Goal: Task Accomplishment & Management: Manage account settings

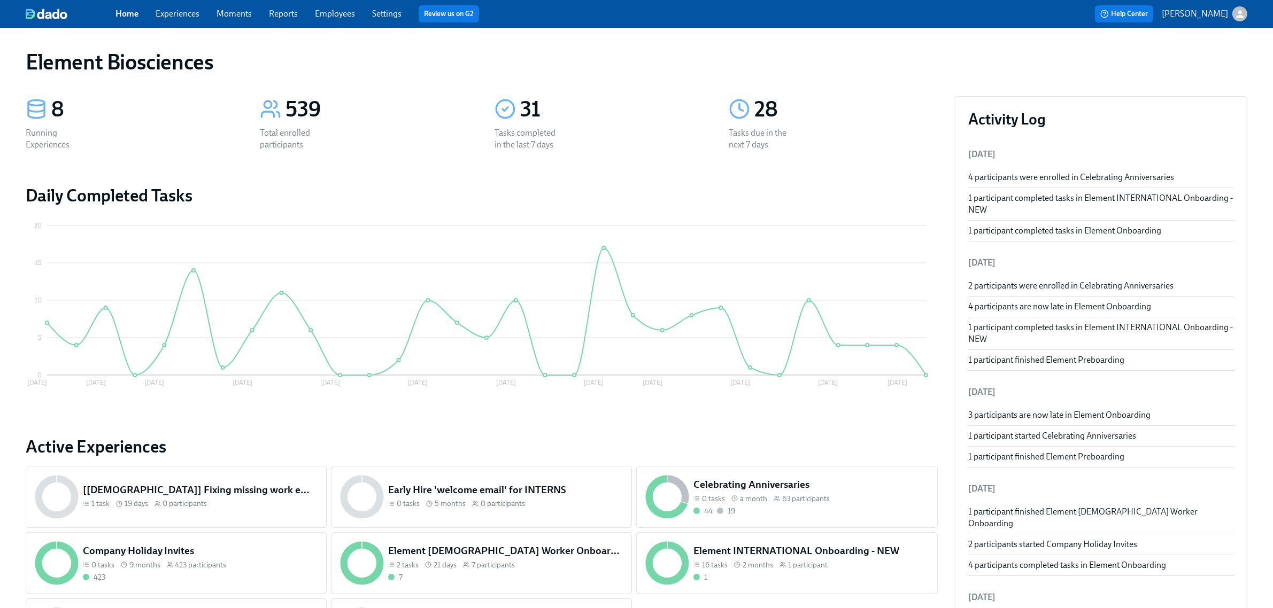
click at [184, 14] on link "Experiences" at bounding box center [178, 14] width 44 height 10
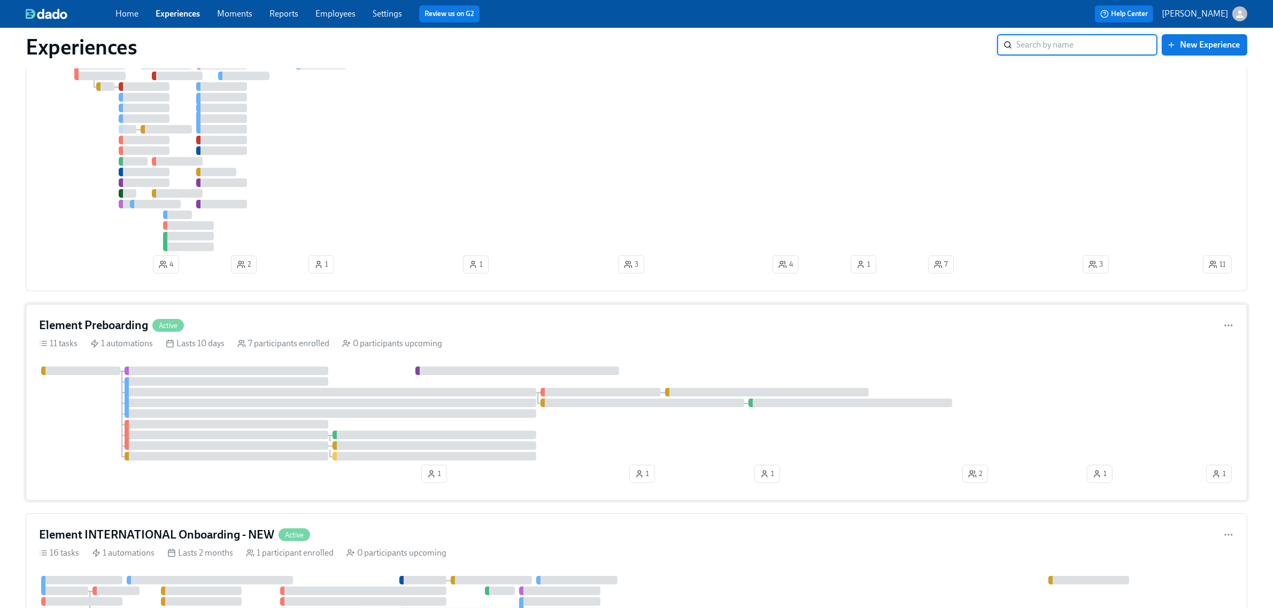
scroll to position [134, 0]
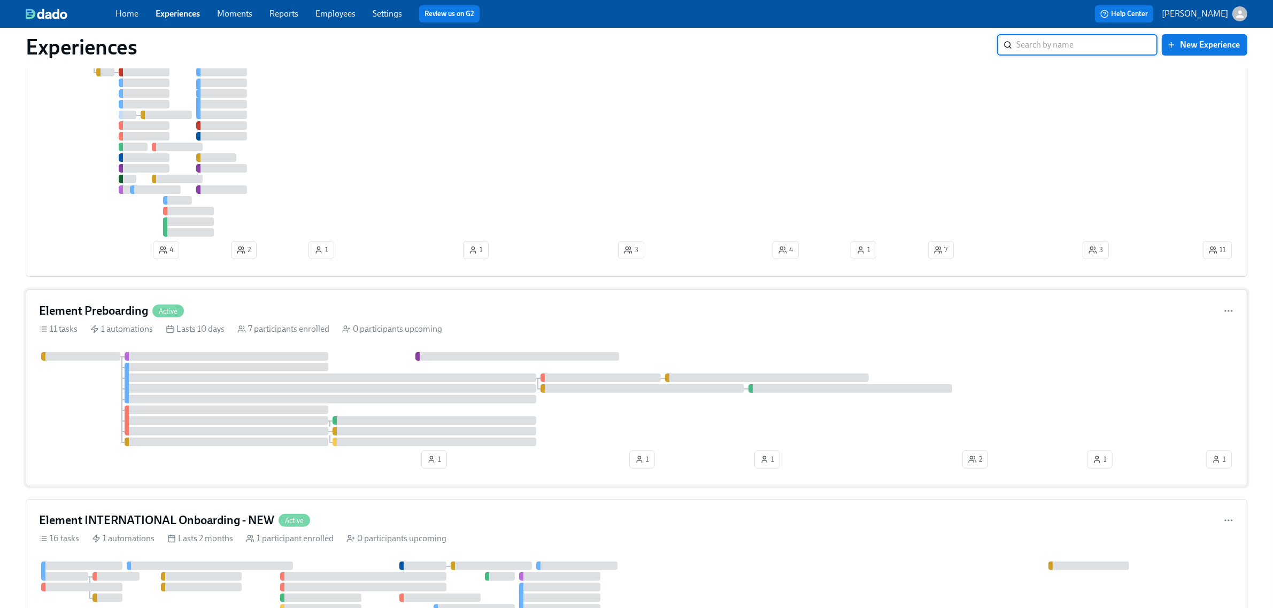
click at [552, 306] on div "Element Preboarding Active" at bounding box center [636, 311] width 1195 height 16
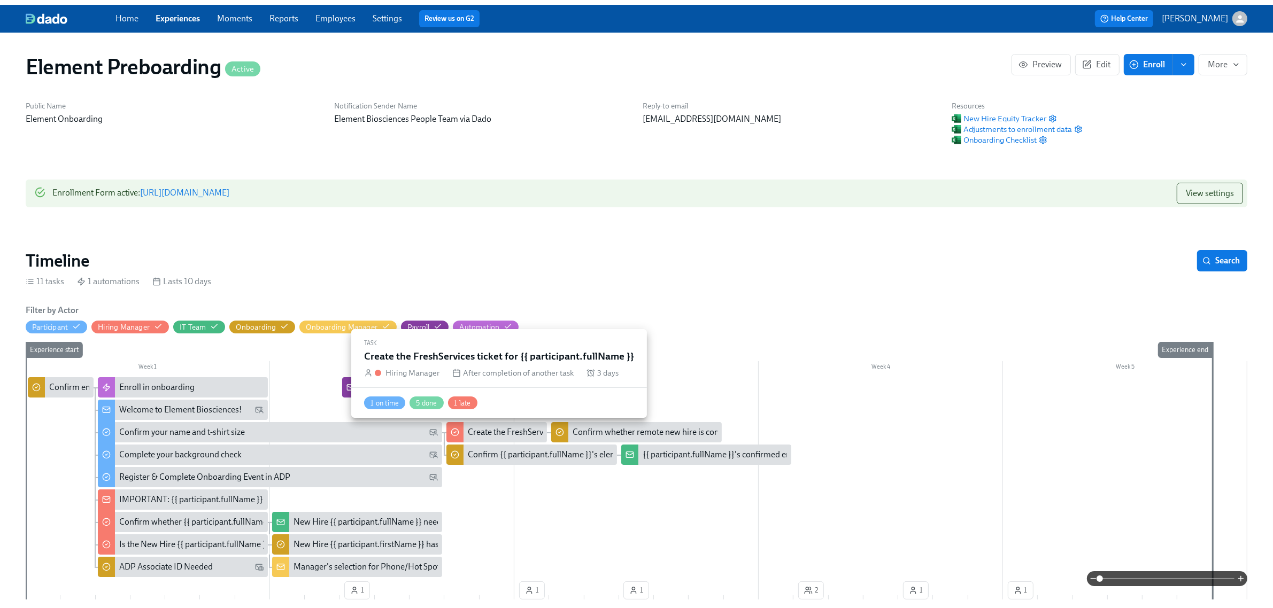
scroll to position [0, 797]
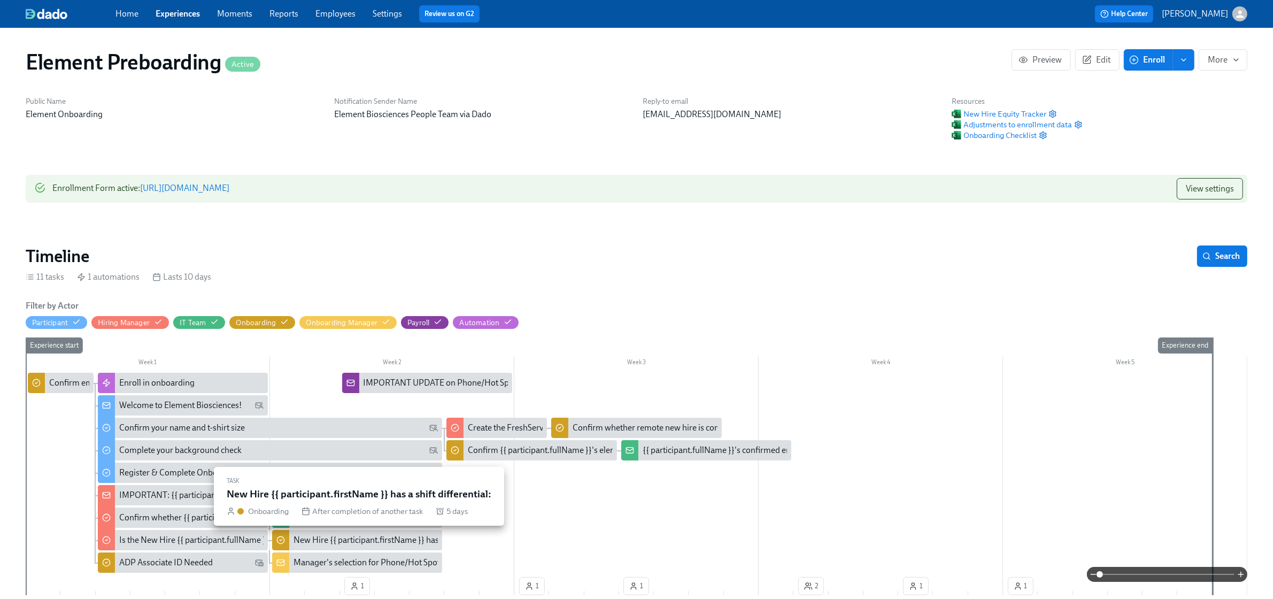
click at [298, 540] on div "New Hire {{ participant.firstName }} has a shift differential:" at bounding box center [400, 540] width 213 height 12
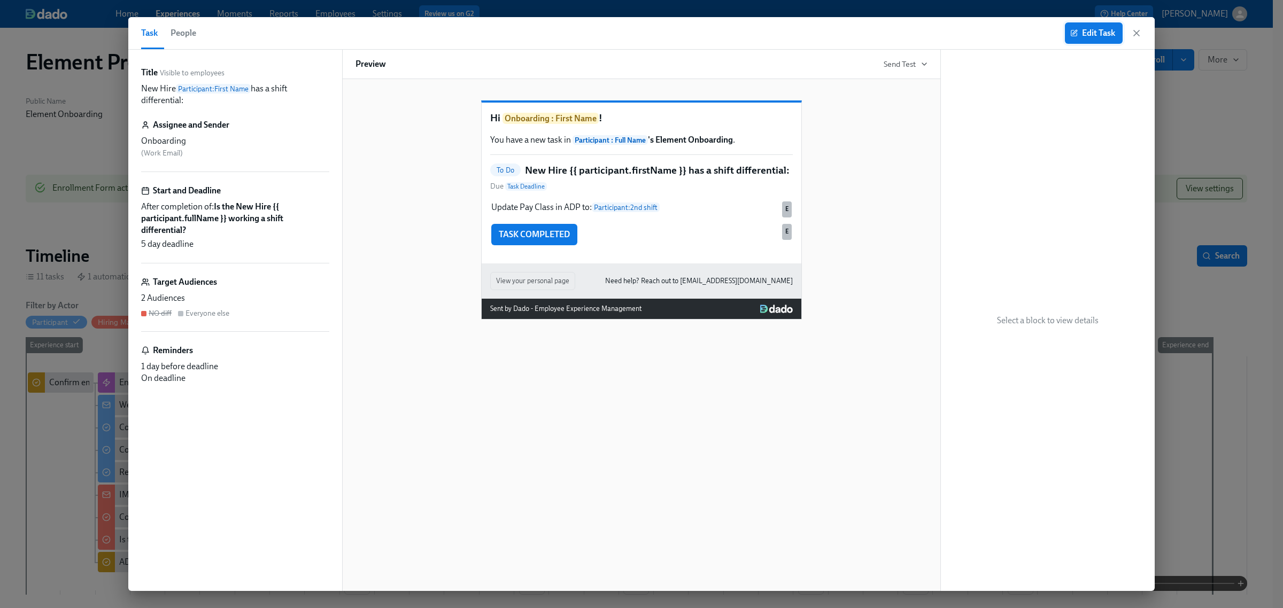
click at [1086, 26] on button "Edit Task" at bounding box center [1094, 32] width 58 height 21
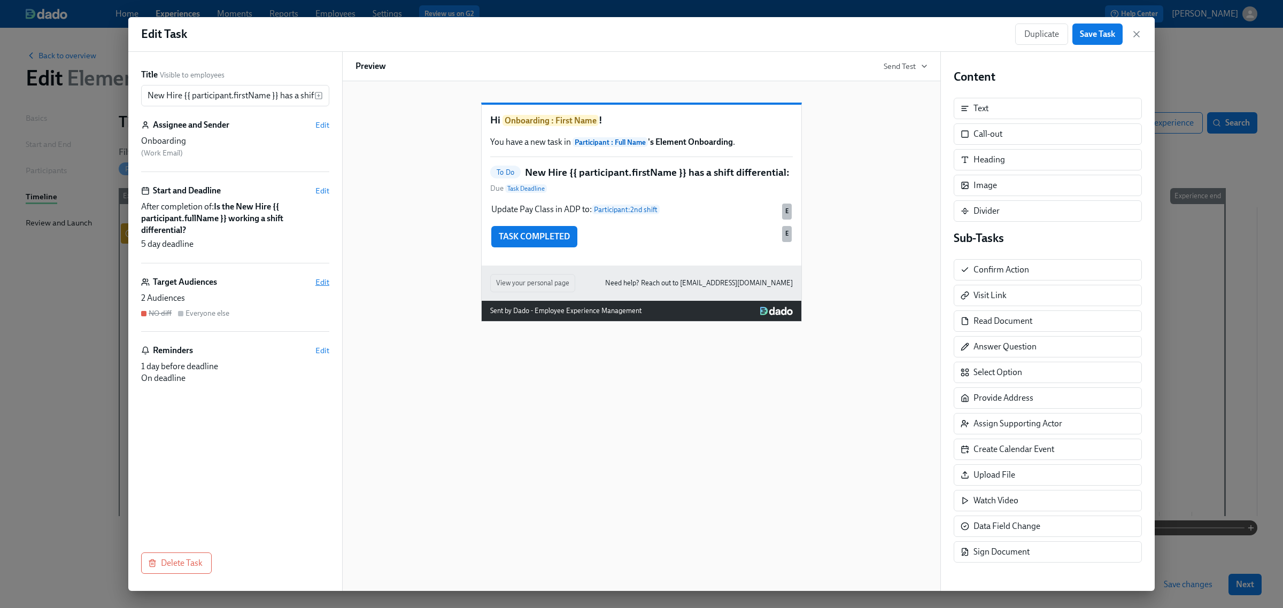
click at [321, 284] on span "Edit" at bounding box center [322, 282] width 14 height 11
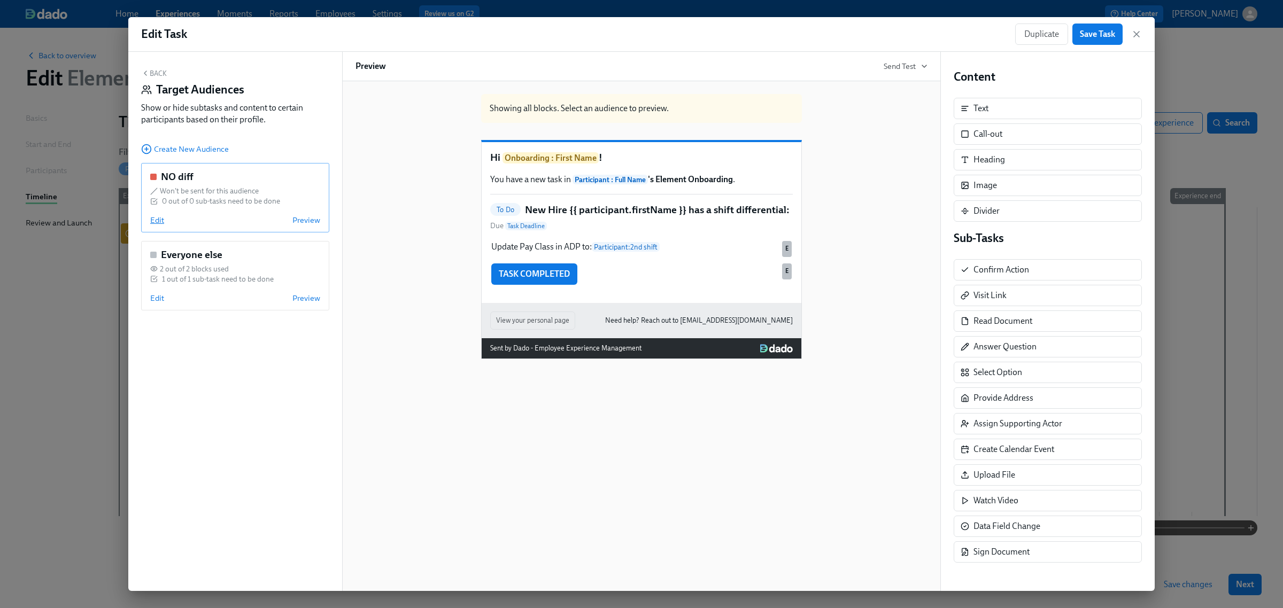
click at [158, 217] on span "Edit" at bounding box center [157, 220] width 14 height 11
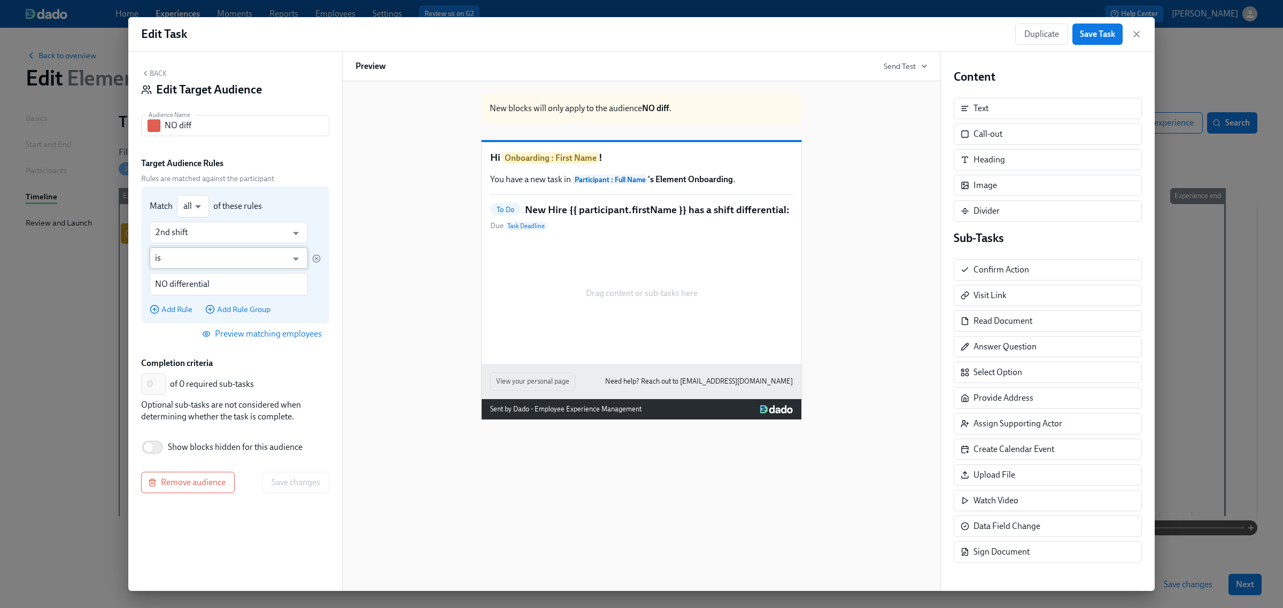
click at [185, 260] on input "is" at bounding box center [221, 258] width 132 height 21
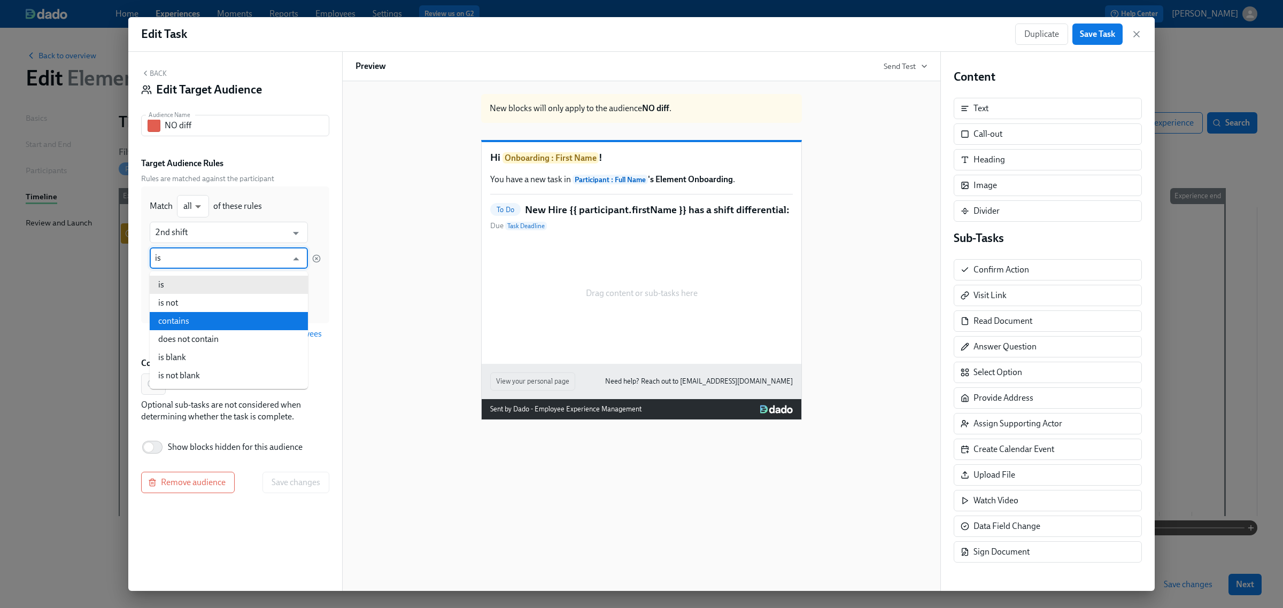
click at [188, 322] on li "contains" at bounding box center [229, 321] width 158 height 18
type input "contains"
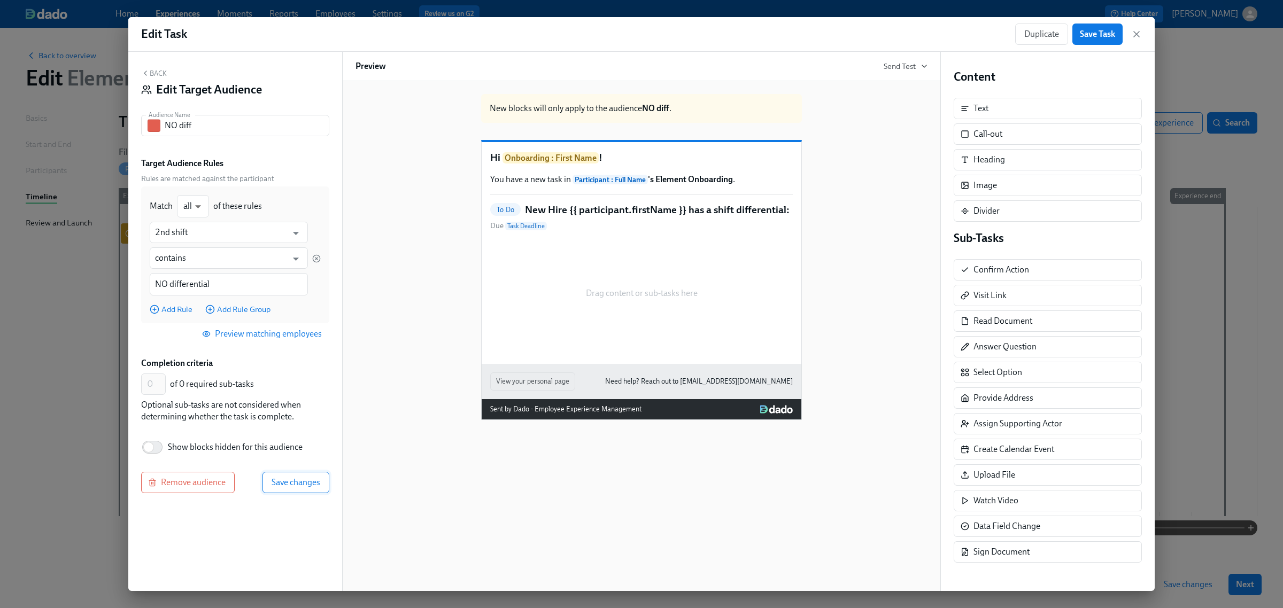
click at [284, 480] on span "Save changes" at bounding box center [296, 482] width 49 height 11
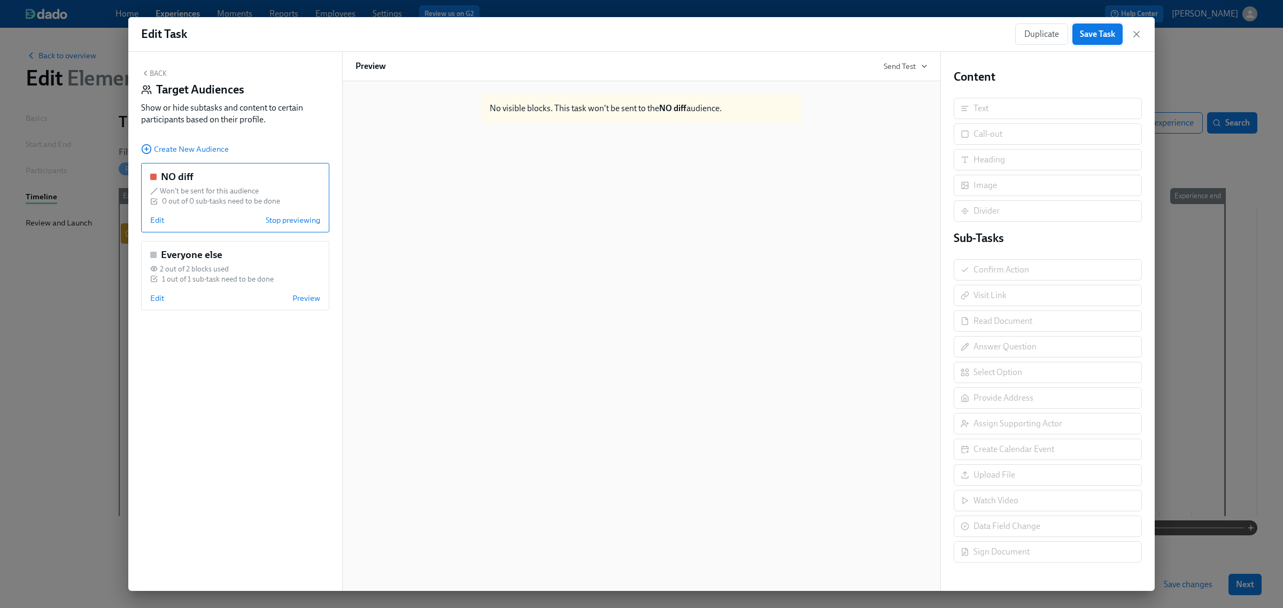
click at [1105, 31] on span "Save Task" at bounding box center [1097, 34] width 35 height 11
click at [1140, 35] on icon "button" at bounding box center [1136, 34] width 11 height 11
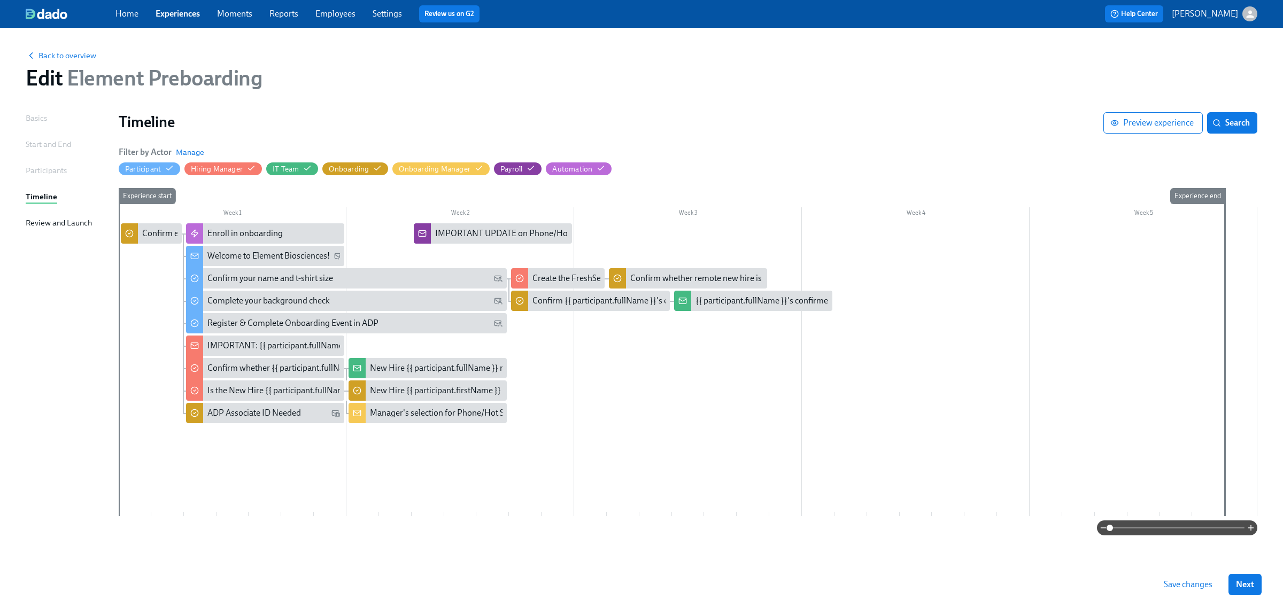
click at [1184, 586] on span "Save changes" at bounding box center [1188, 585] width 49 height 11
click at [174, 12] on link "Experiences" at bounding box center [178, 14] width 44 height 10
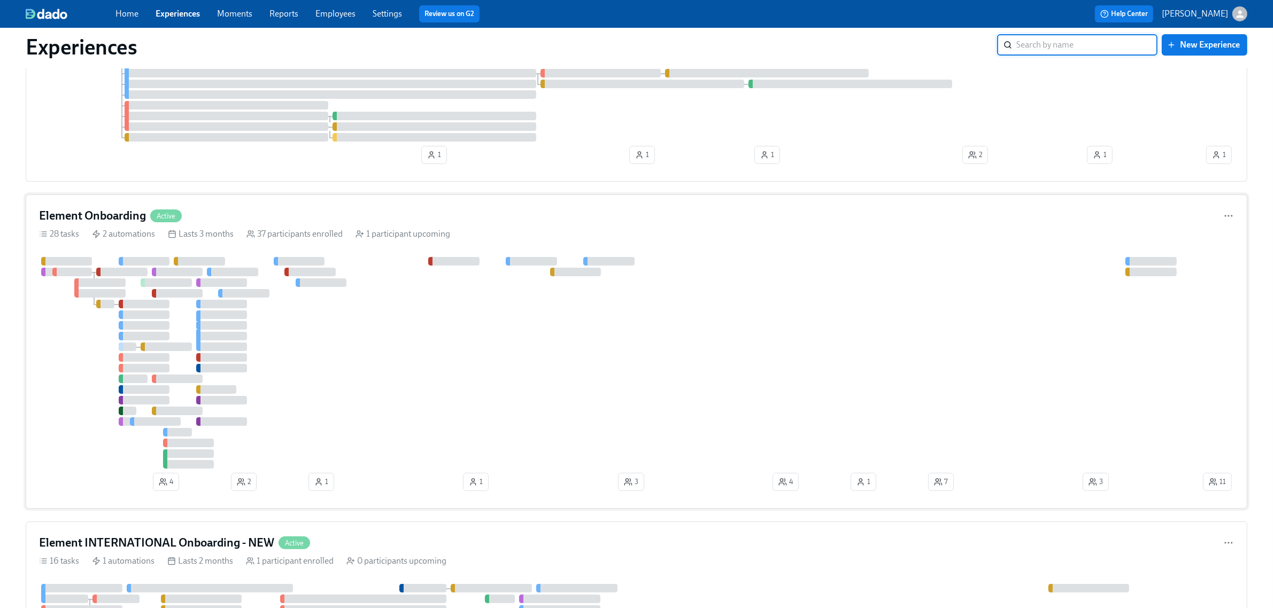
scroll to position [134, 0]
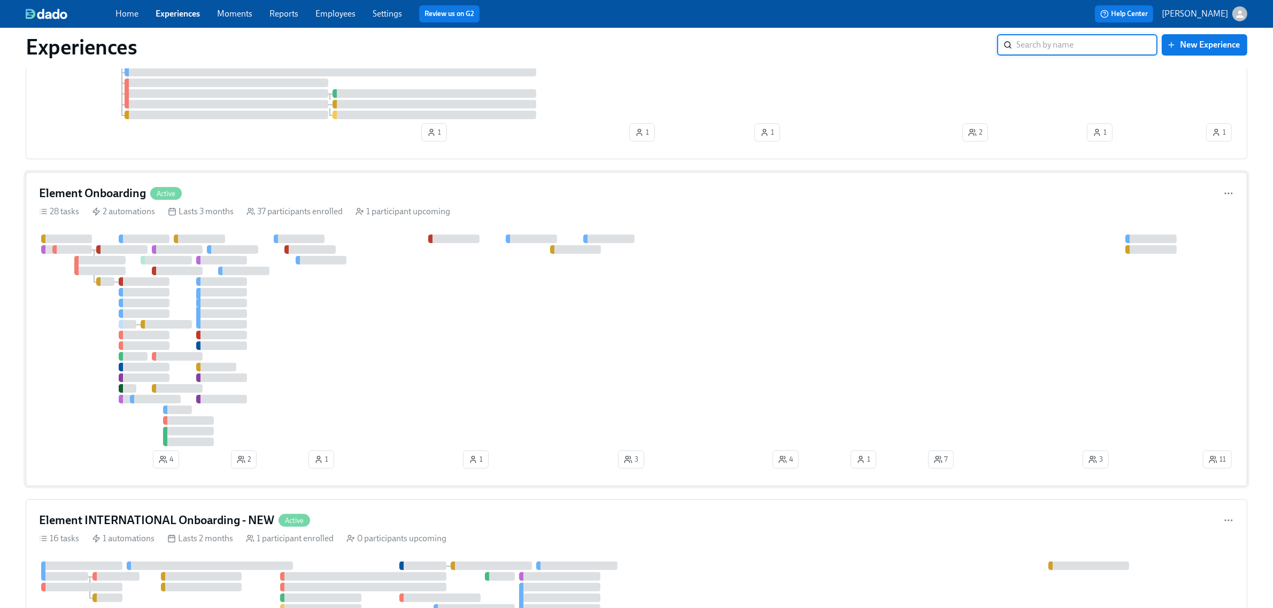
click at [386, 319] on div at bounding box center [620, 341] width 1162 height 212
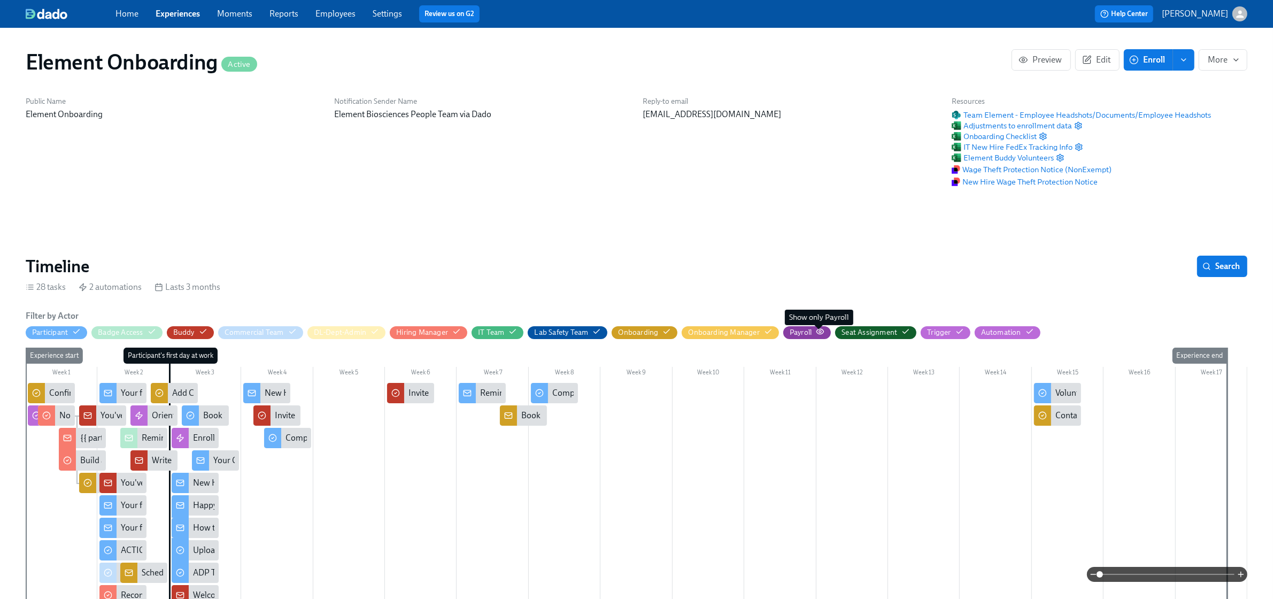
click at [821, 335] on icon "button" at bounding box center [820, 331] width 9 height 9
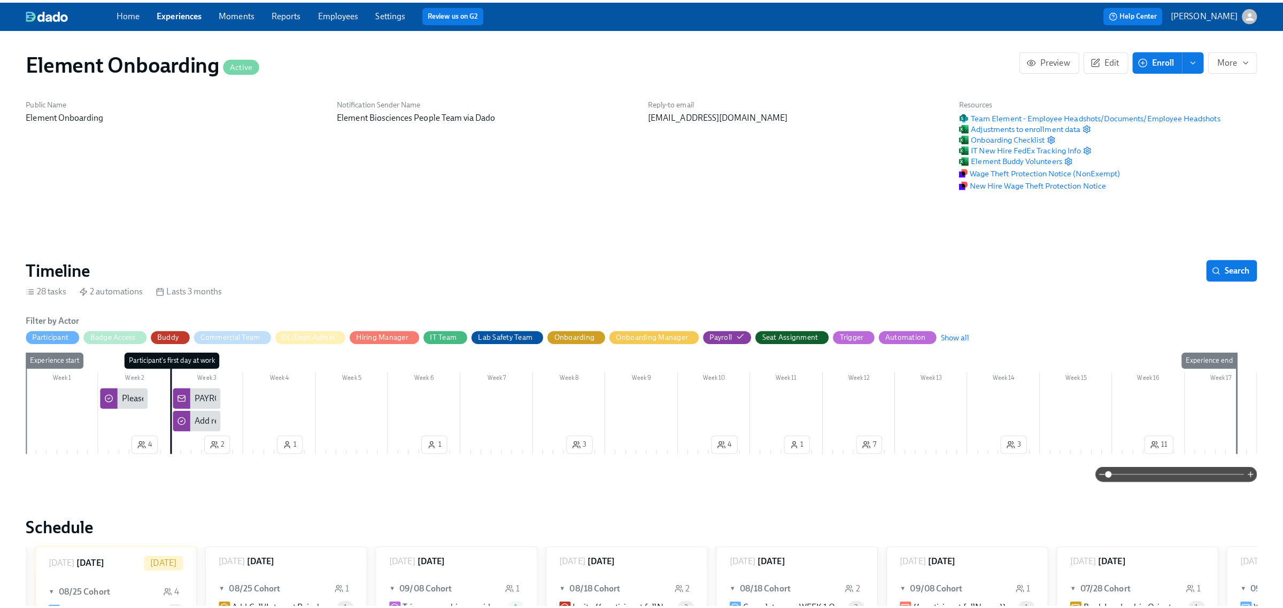
scroll to position [0, 12329]
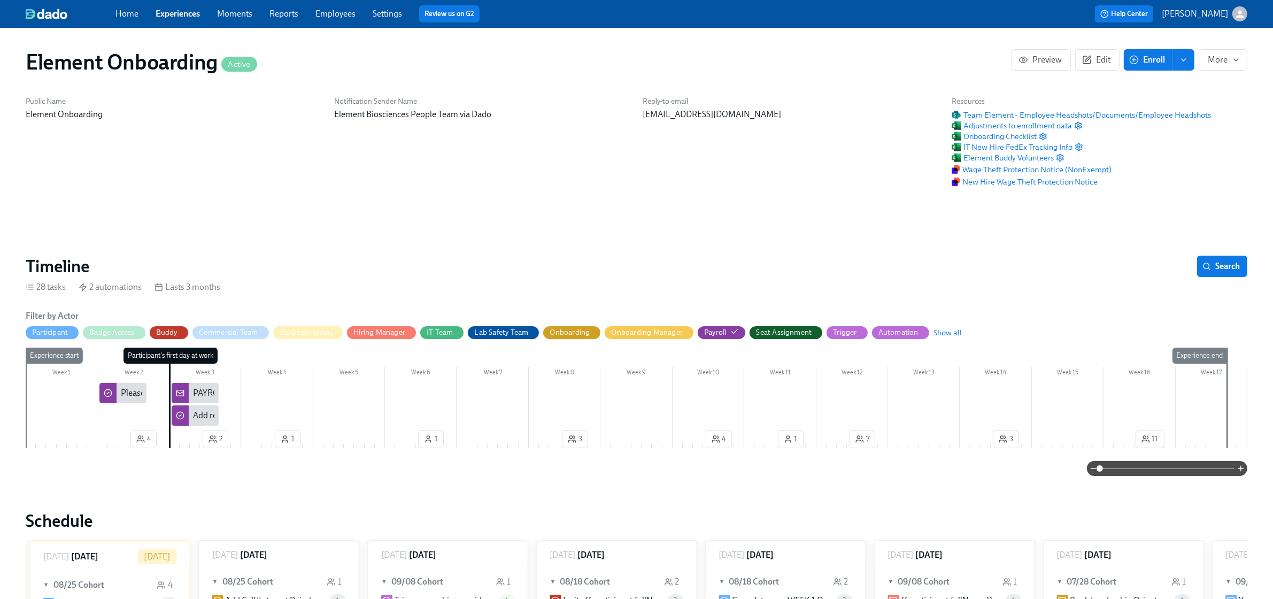
click at [193, 393] on div "PAYROLL: New Hires are active in ADP and ready for review!" at bounding box center [302, 393] width 219 height 12
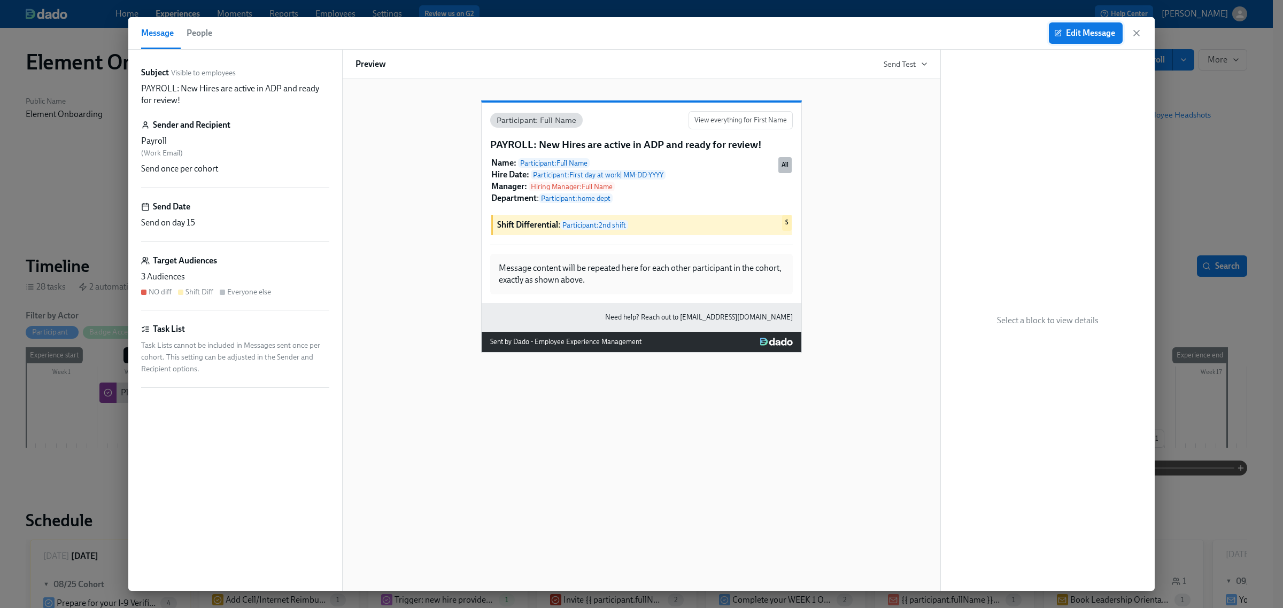
click at [1071, 33] on span "Edit Message" at bounding box center [1085, 33] width 59 height 11
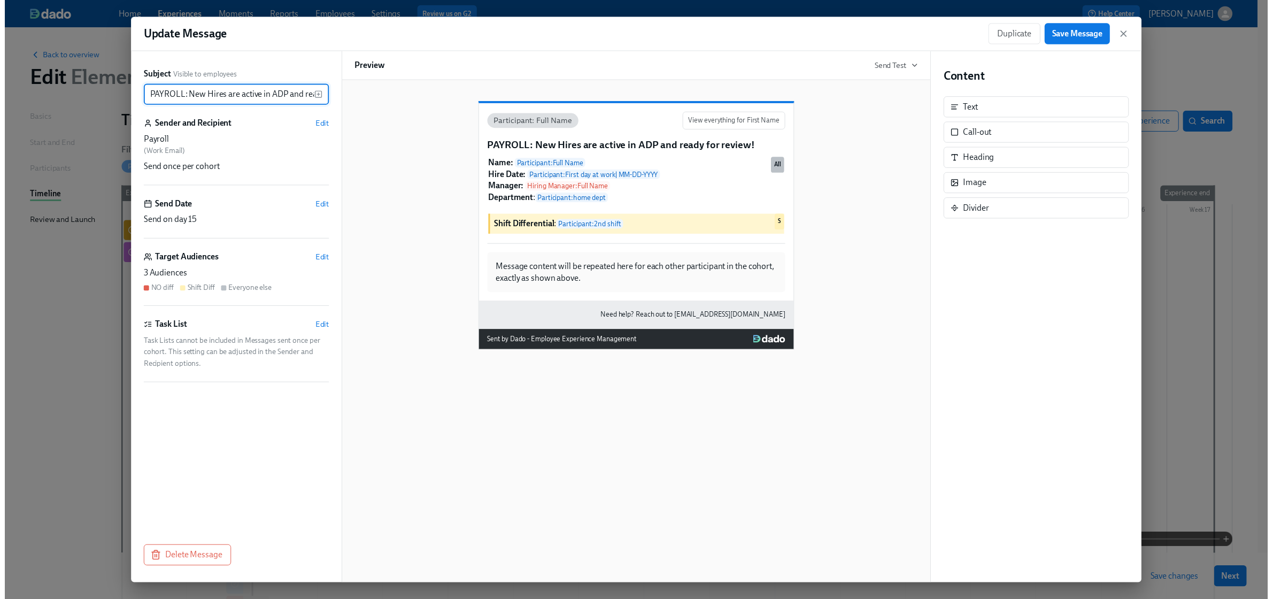
scroll to position [0, 51]
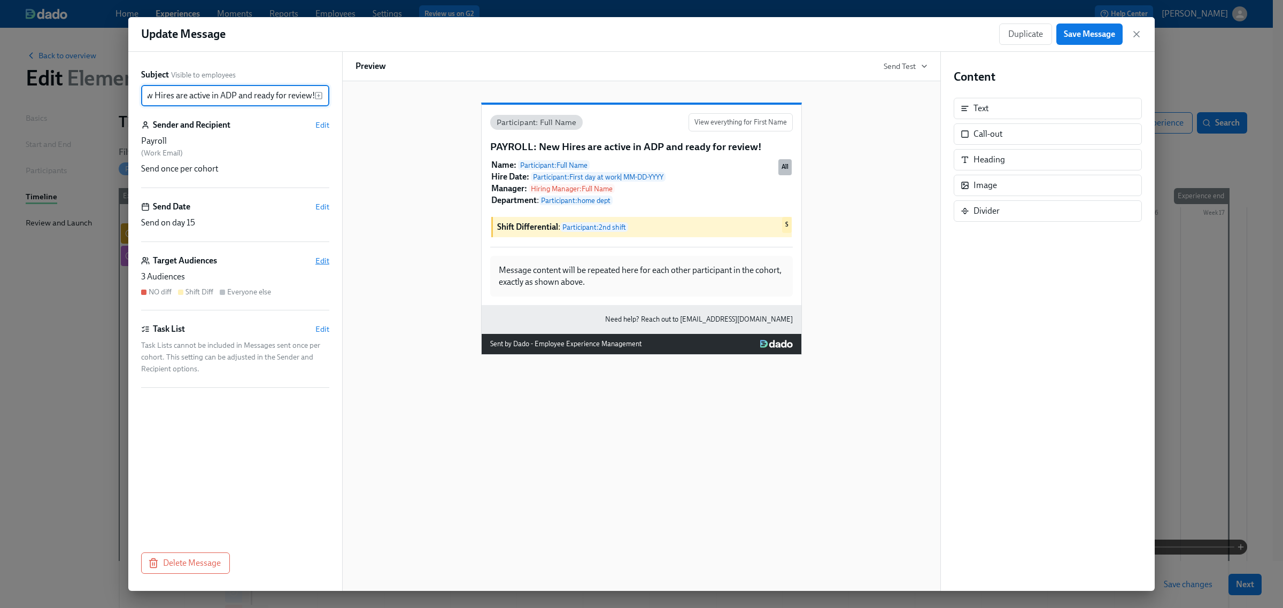
click at [317, 258] on span "Edit" at bounding box center [322, 261] width 14 height 11
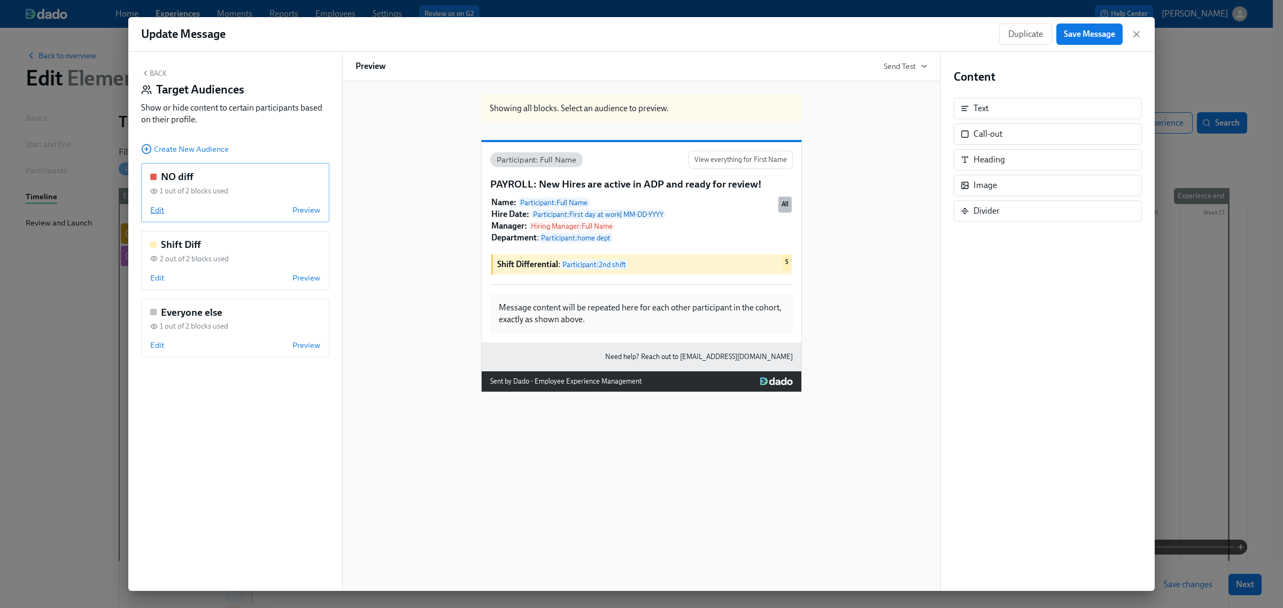
click at [159, 206] on span "Edit" at bounding box center [157, 210] width 14 height 11
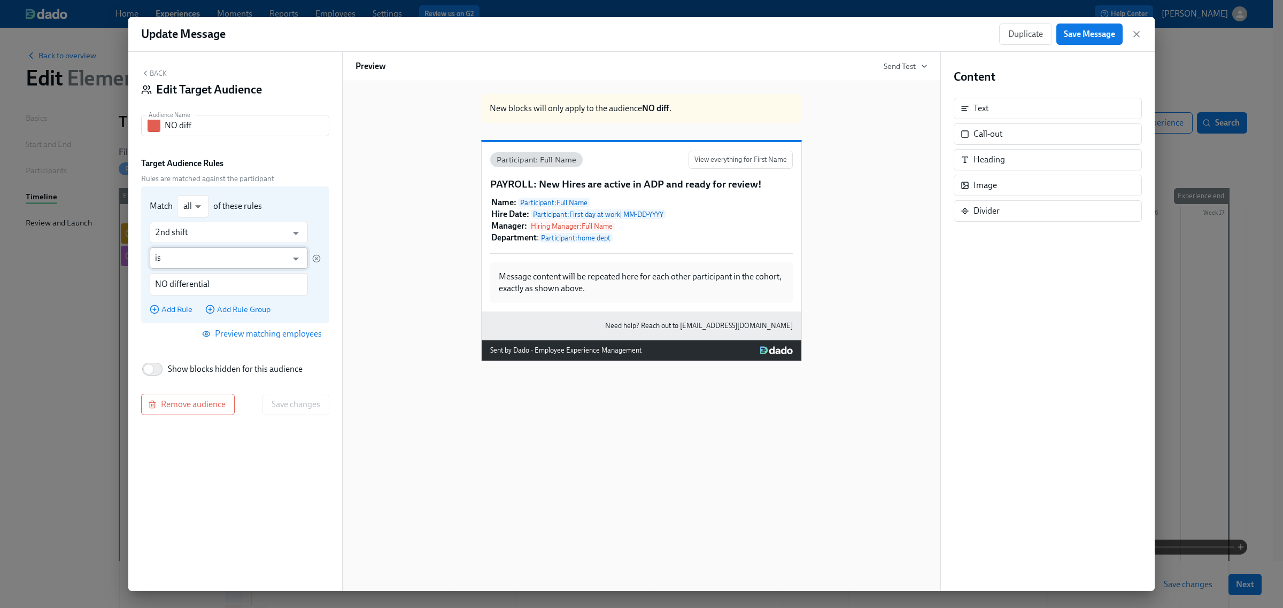
click at [190, 254] on input "is" at bounding box center [221, 258] width 132 height 21
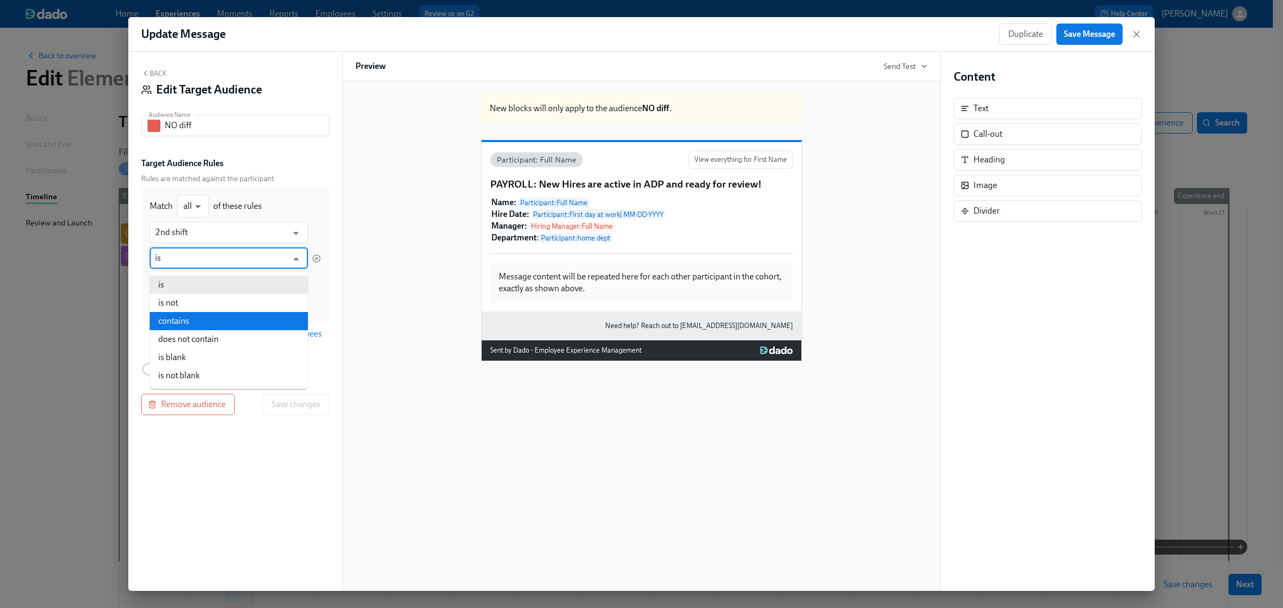
click at [196, 319] on li "contains" at bounding box center [229, 321] width 158 height 18
type input "contains"
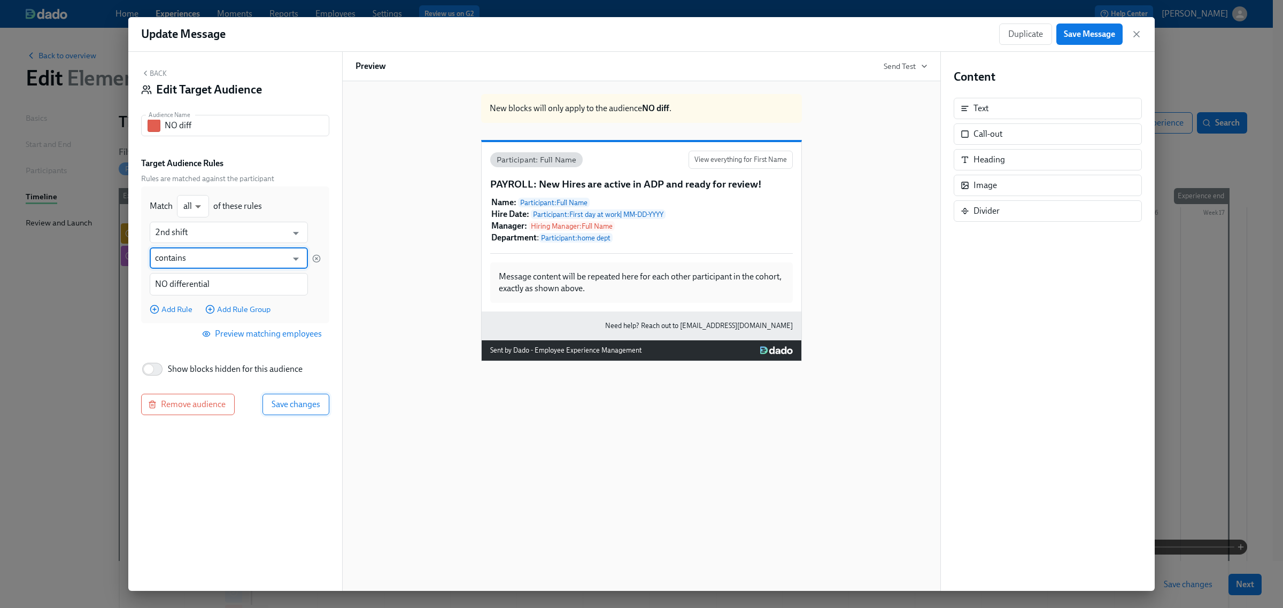
click at [298, 407] on span "Save changes" at bounding box center [296, 404] width 49 height 11
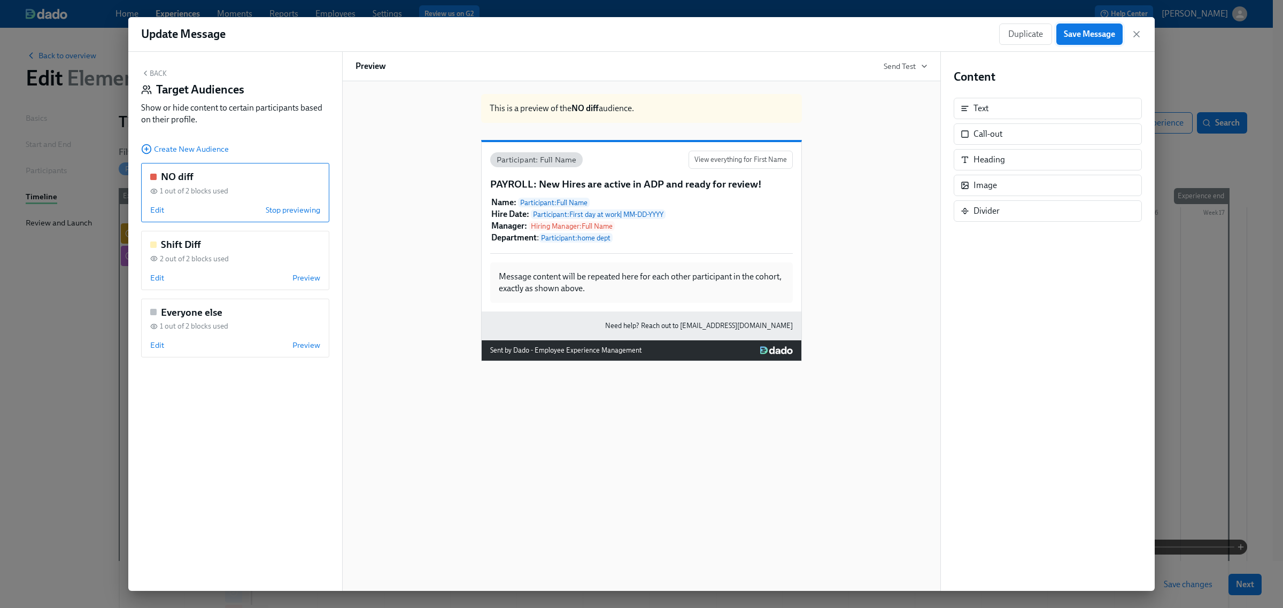
click at [1102, 36] on span "Save Message" at bounding box center [1089, 34] width 51 height 11
click at [1135, 36] on icon "button" at bounding box center [1136, 34] width 5 height 5
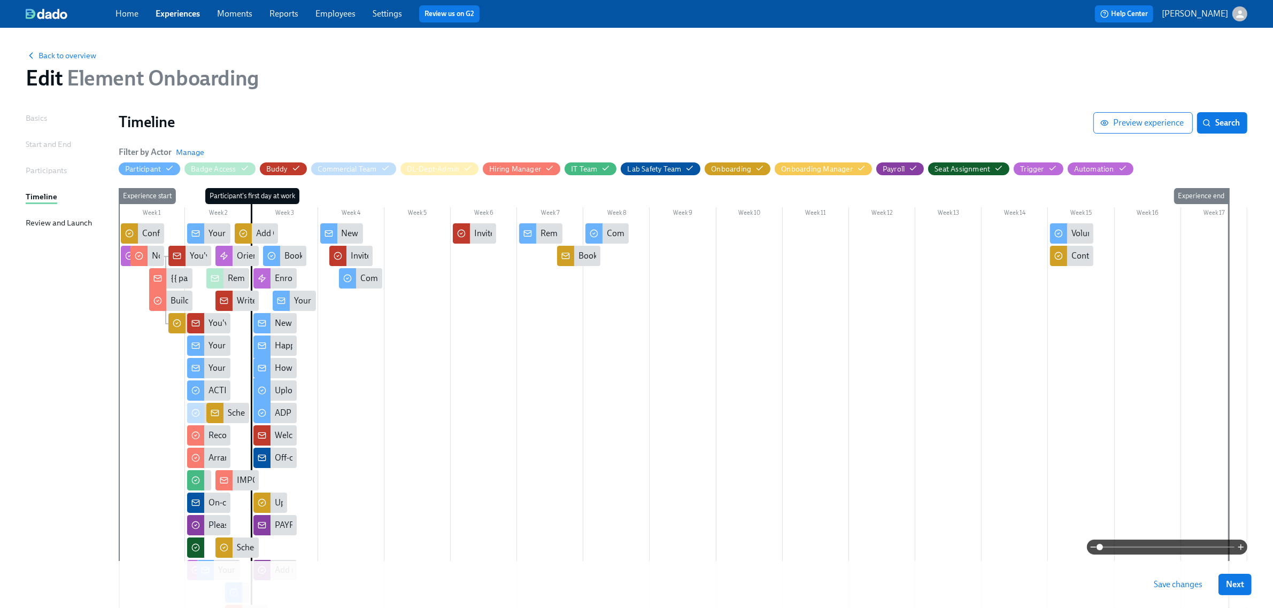
click at [1189, 587] on span "Save changes" at bounding box center [1178, 585] width 49 height 11
click at [1167, 582] on span "Save changes" at bounding box center [1178, 585] width 49 height 11
click at [178, 19] on span "Experiences" at bounding box center [178, 14] width 44 height 12
click at [73, 52] on span "Back to overview" at bounding box center [61, 55] width 71 height 11
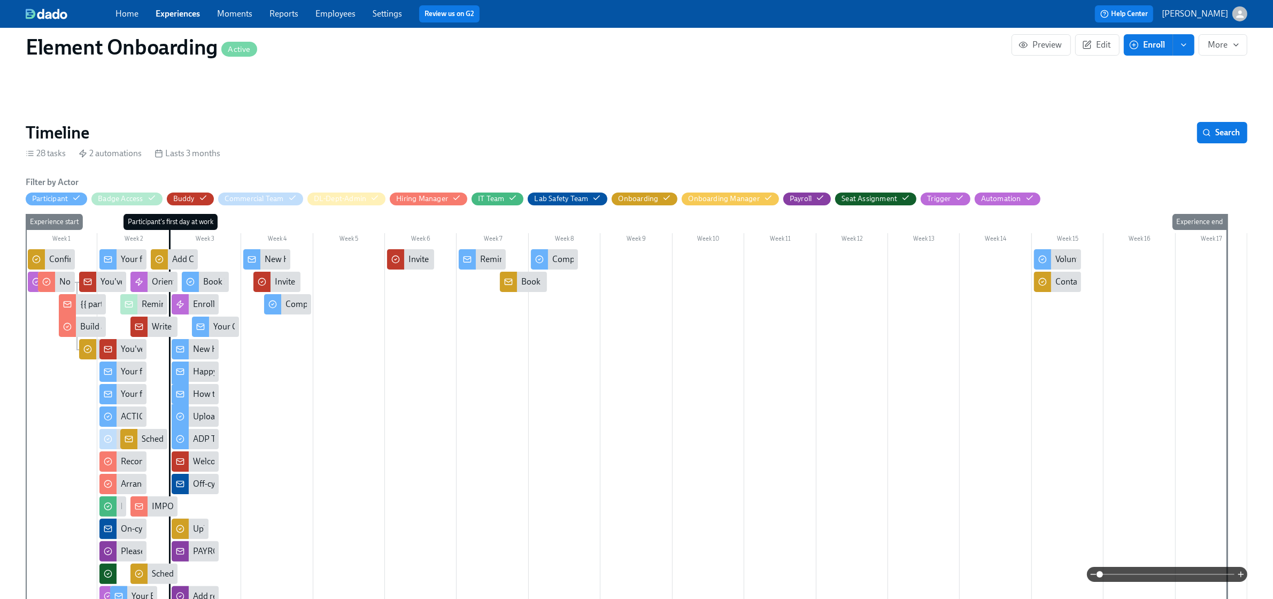
scroll to position [0, 12329]
drag, startPoint x: 816, startPoint y: 198, endPoint x: 714, endPoint y: 298, distance: 142.9
click at [0, 0] on icon "button" at bounding box center [0, 0] width 0 height 0
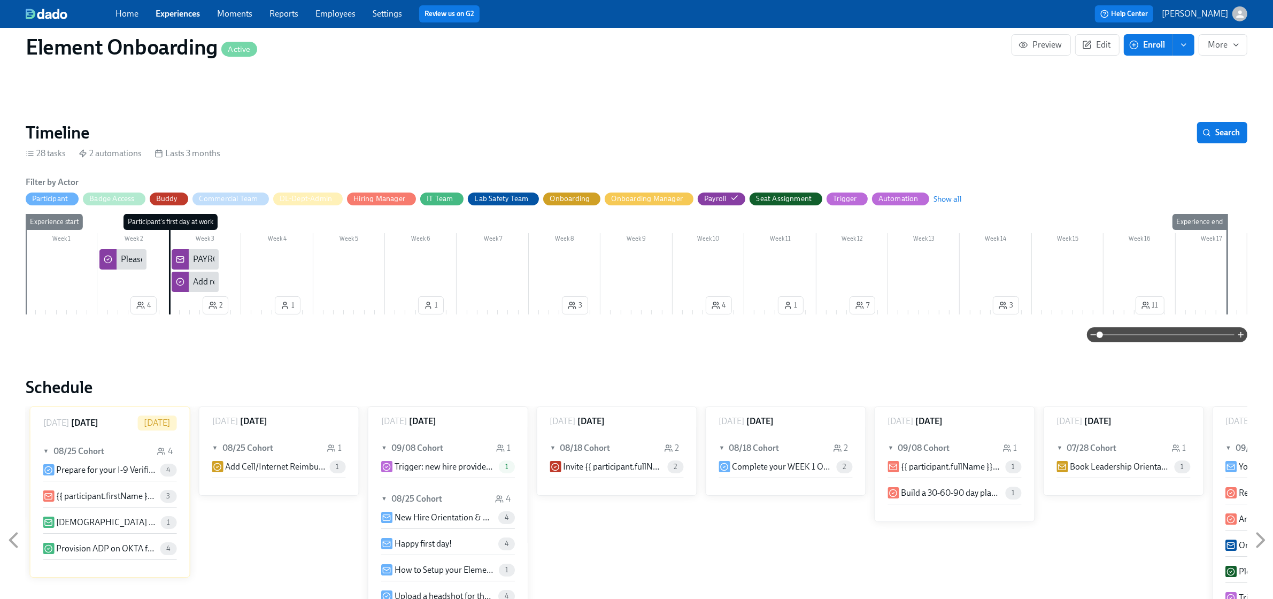
click at [209, 263] on div "PAYROLL: New Hires are active in ADP and ready for review!" at bounding box center [302, 259] width 219 height 12
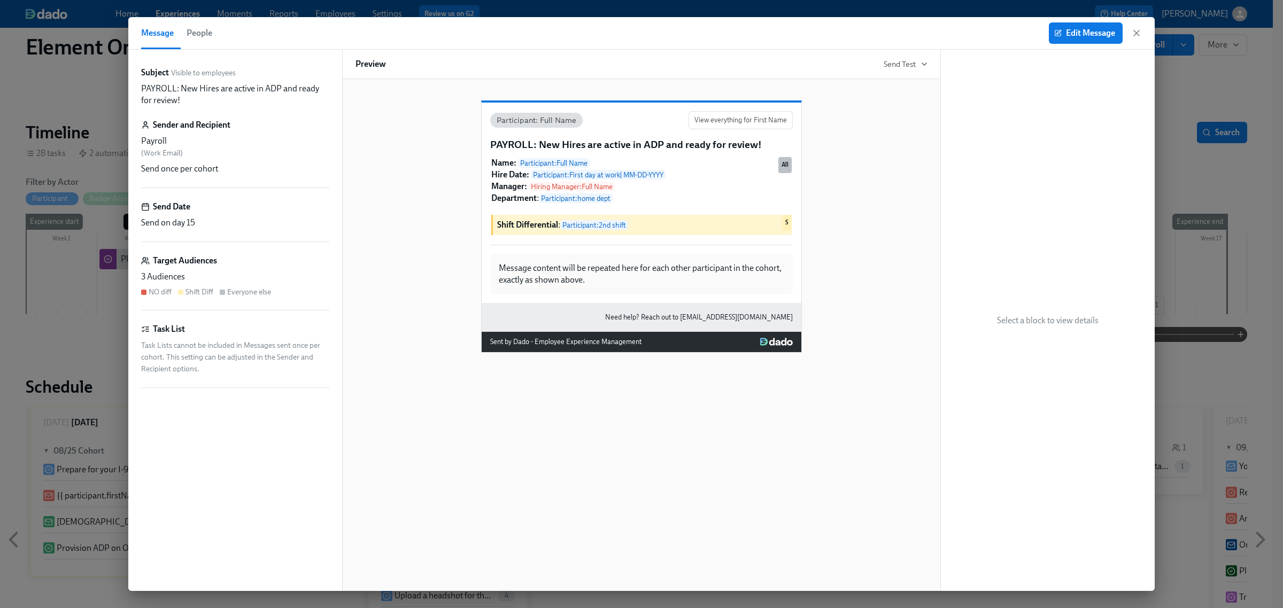
click at [202, 27] on span "People" at bounding box center [200, 33] width 26 height 15
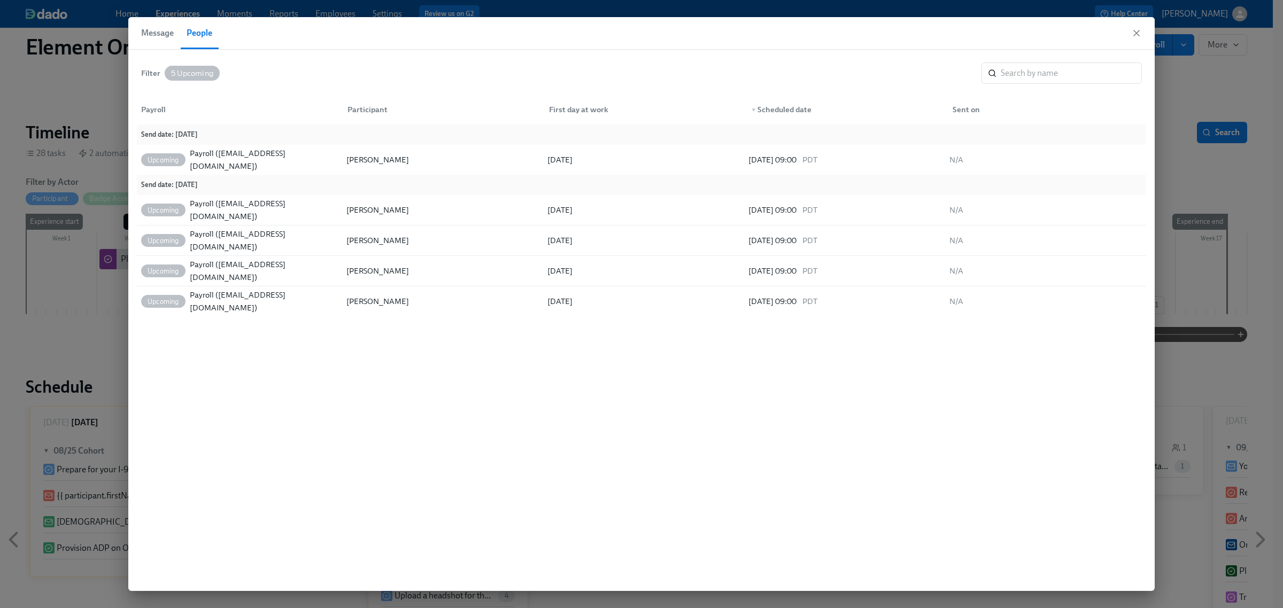
click at [1143, 33] on div "Message People" at bounding box center [641, 33] width 1027 height 33
click at [1135, 35] on icon "button" at bounding box center [1136, 32] width 5 height 5
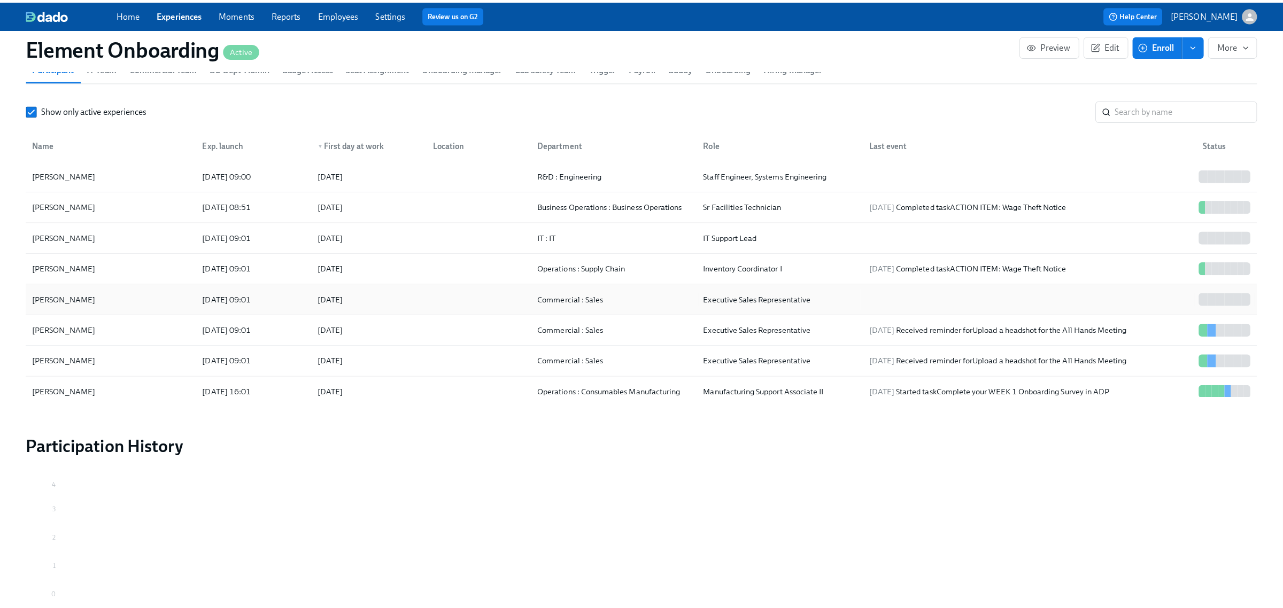
scroll to position [869, 0]
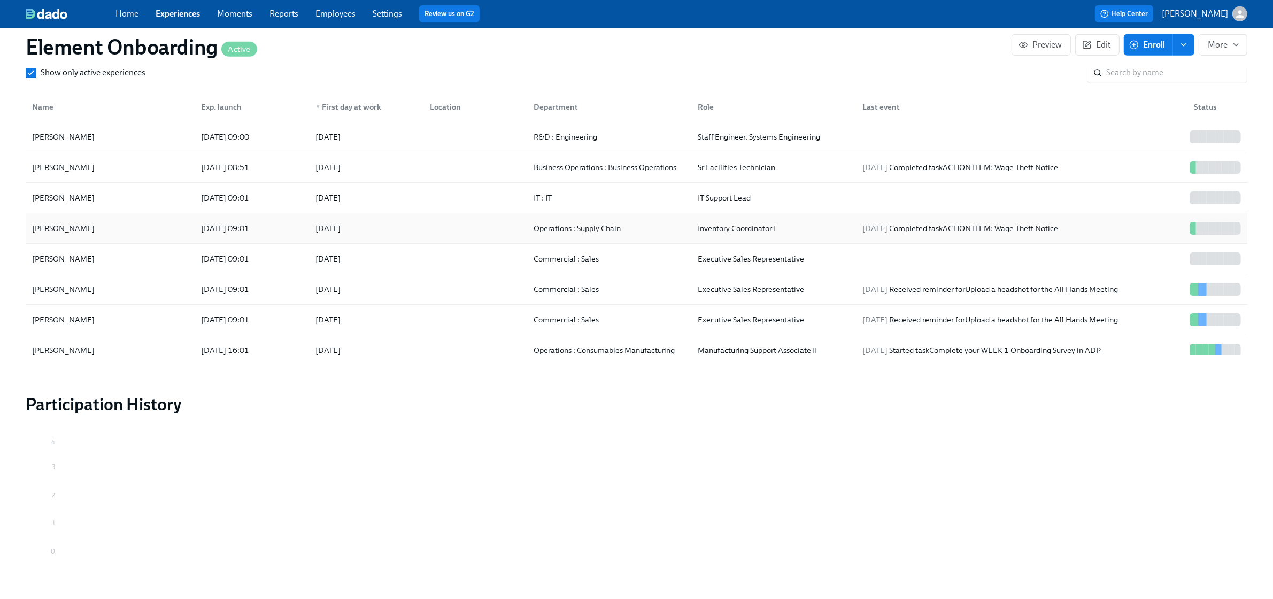
click at [143, 222] on div "[PERSON_NAME]" at bounding box center [110, 228] width 165 height 21
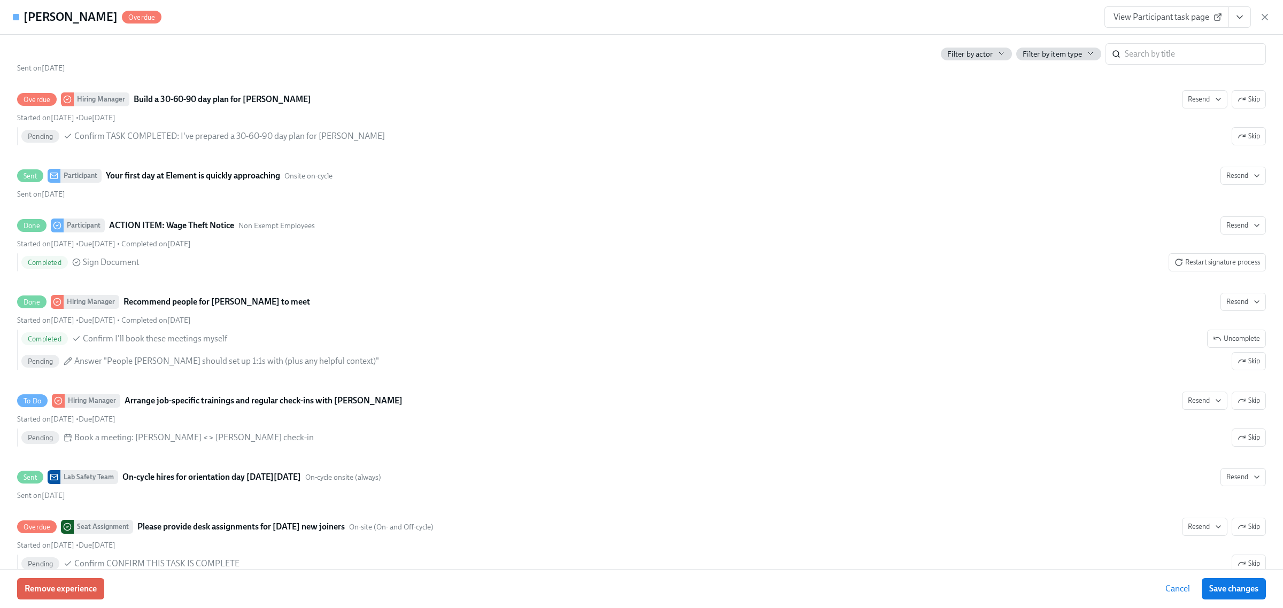
scroll to position [869, 0]
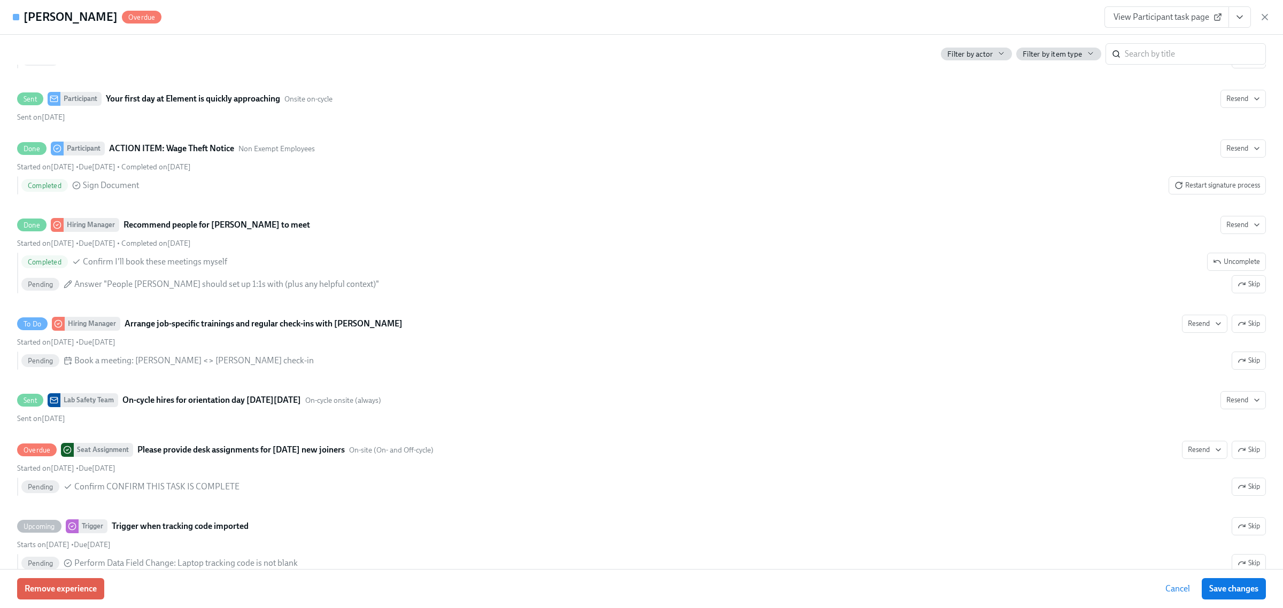
click at [1241, 17] on icon "View task page" at bounding box center [1239, 17] width 5 height 3
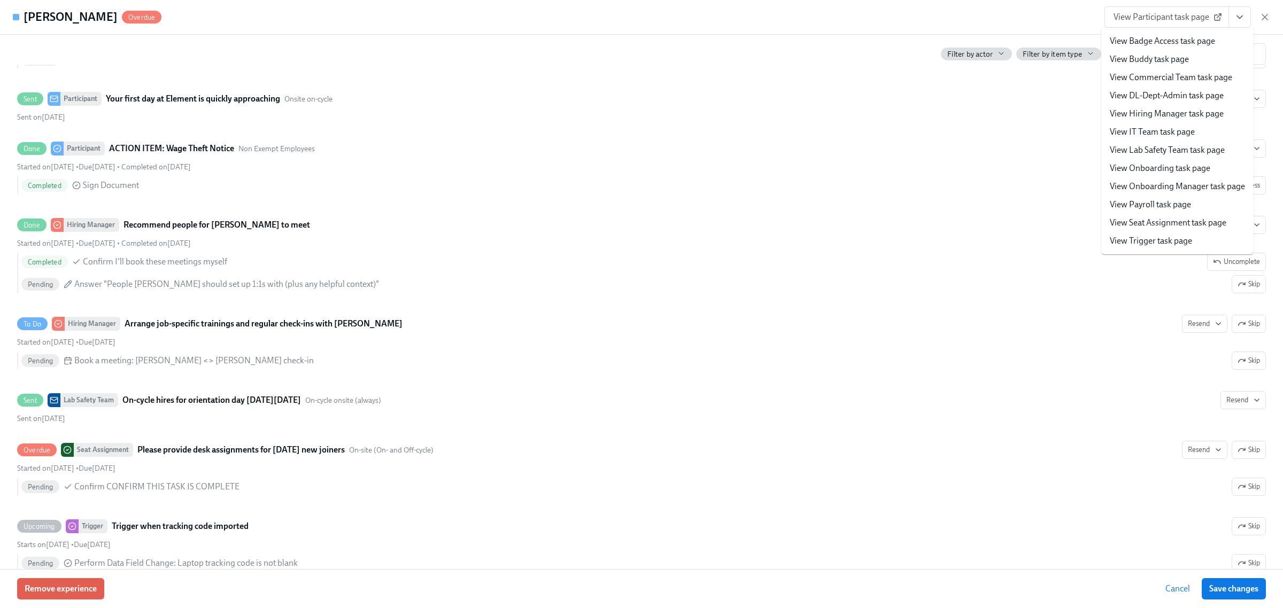
click at [1145, 206] on link "View Payroll task page" at bounding box center [1150, 205] width 81 height 12
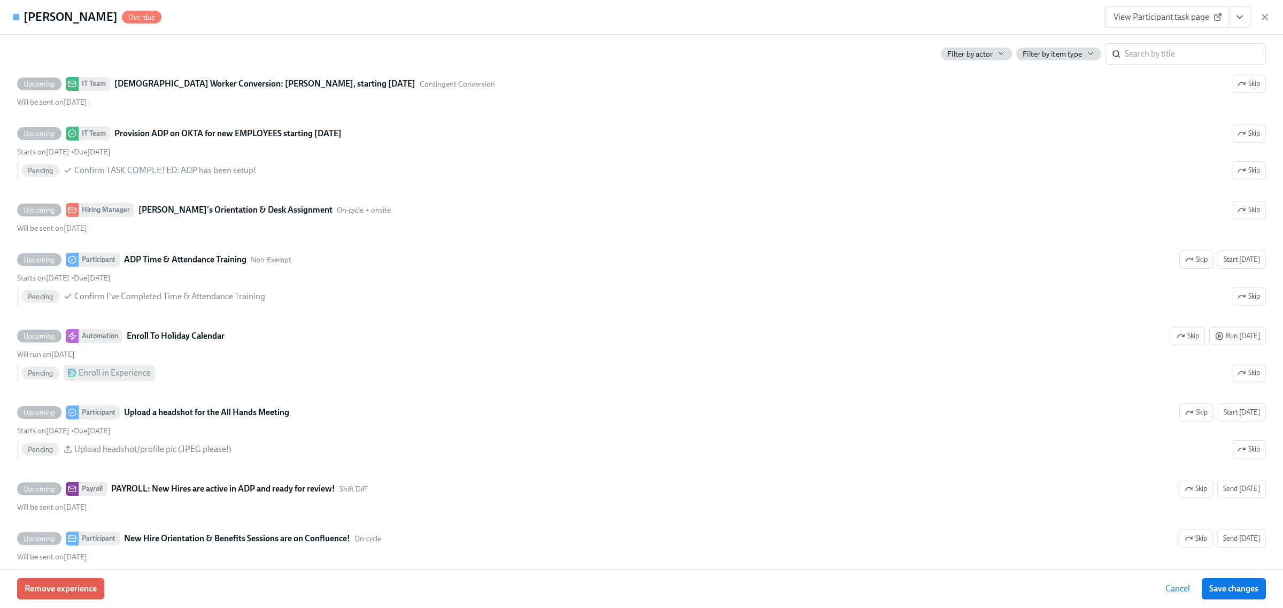
scroll to position [1671, 0]
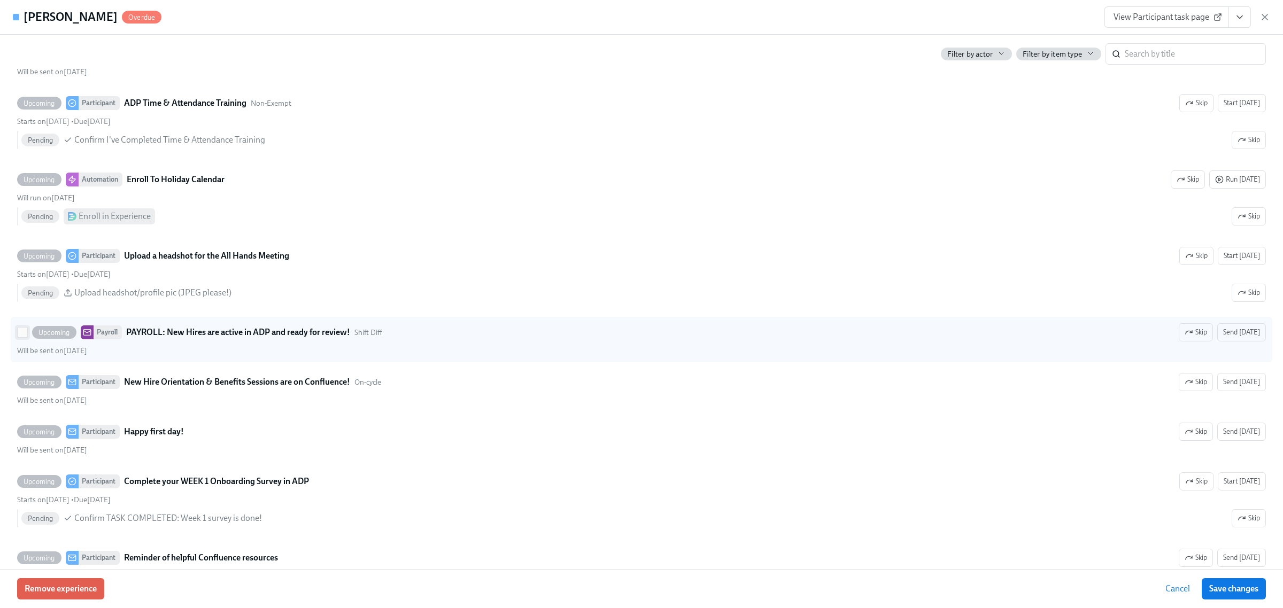
click at [19, 337] on input "Upcoming Payroll PAYROLL: New Hires are active in ADP and ready for review! Shi…" at bounding box center [23, 333] width 10 height 10
checkbox input "true"
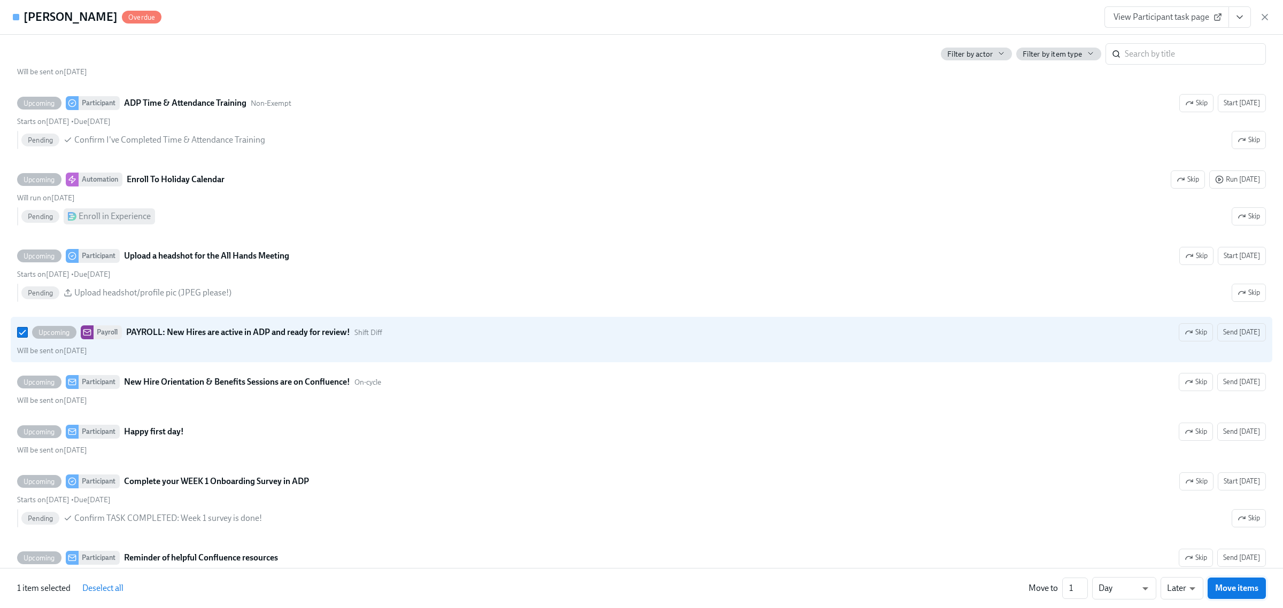
click at [1220, 586] on span "Move items" at bounding box center [1236, 588] width 43 height 11
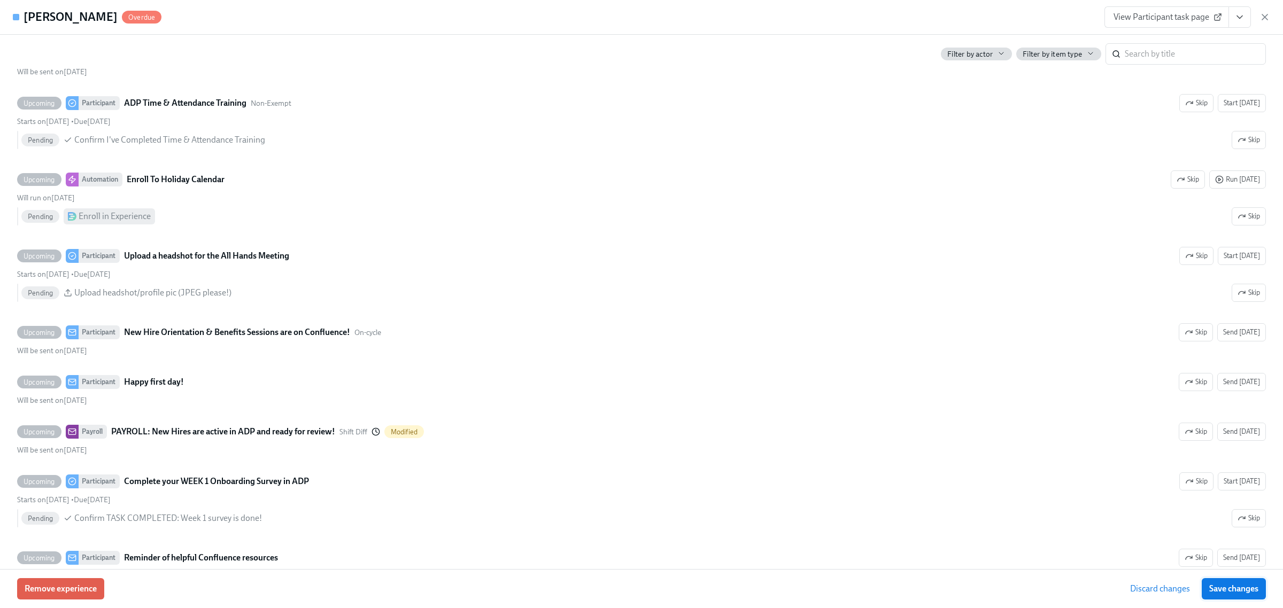
click at [1227, 588] on span "Save changes" at bounding box center [1233, 589] width 49 height 11
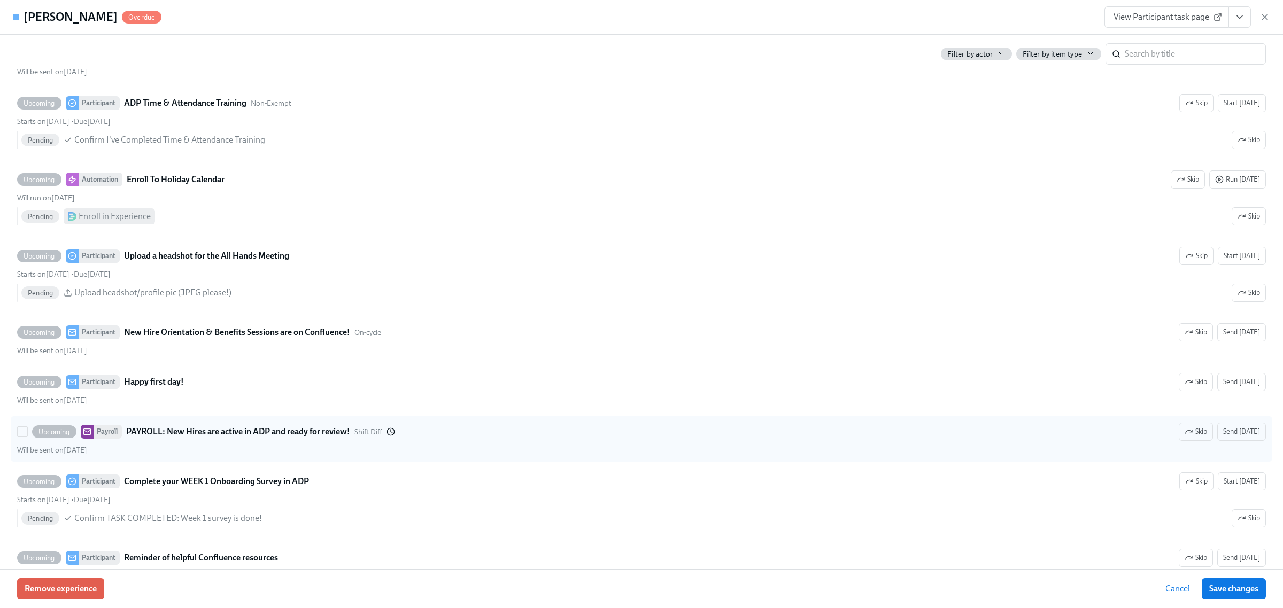
click at [280, 438] on strong "PAYROLL: New Hires are active in ADP and ready for review!" at bounding box center [238, 432] width 224 height 13
click at [27, 437] on input "Upcoming Payroll PAYROLL: New Hires are active in ADP and ready for review! Shi…" at bounding box center [23, 432] width 10 height 10
checkbox input "true"
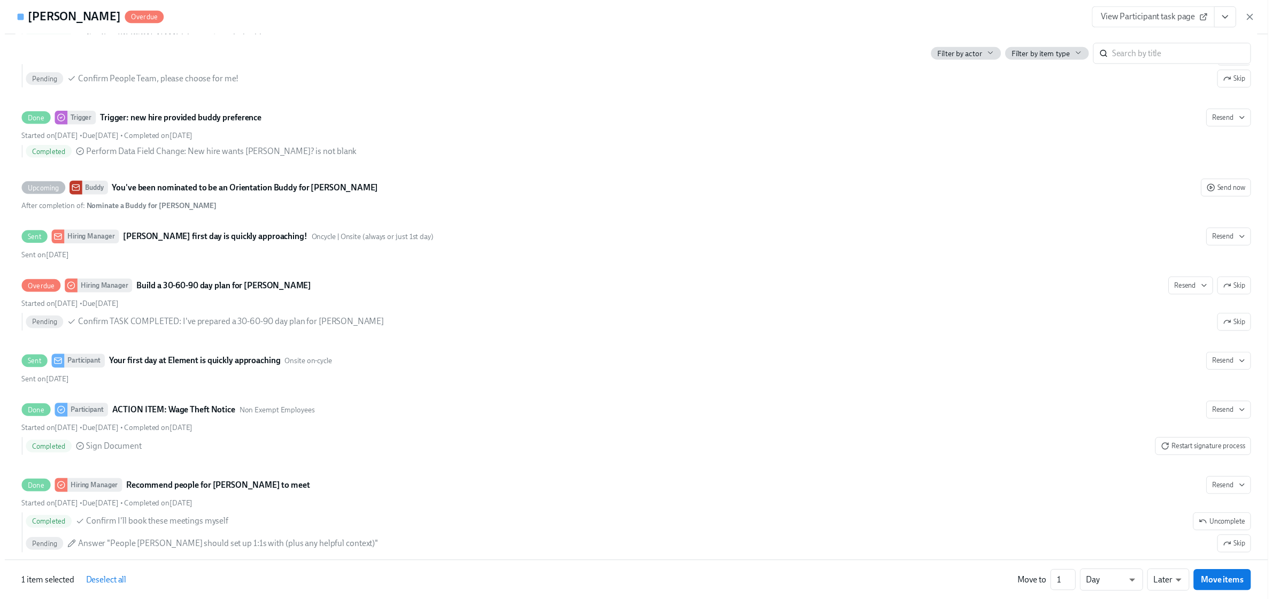
scroll to position [0, 0]
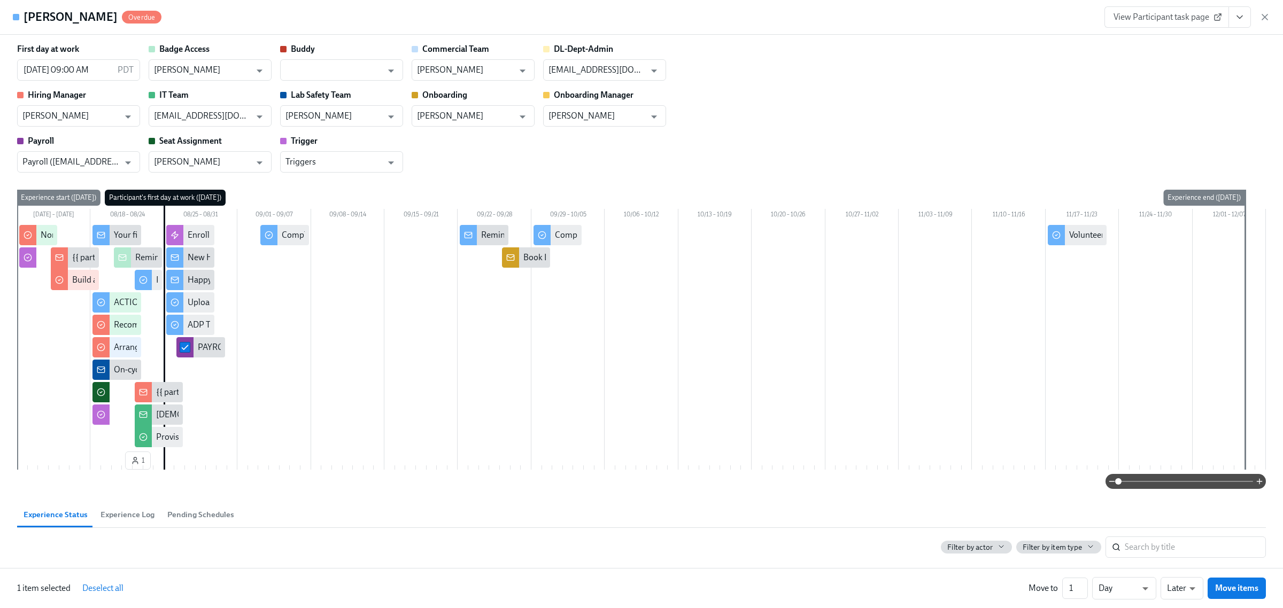
click at [1150, 55] on div "First day at work [DATE] 09:00 AM PDT ​ Badge Access [PERSON_NAME] ​ Buddy ​ Co…" at bounding box center [641, 107] width 1249 height 129
click at [1256, 17] on div "View Participant task page" at bounding box center [1188, 16] width 166 height 21
click at [1265, 17] on icon "button" at bounding box center [1264, 16] width 5 height 5
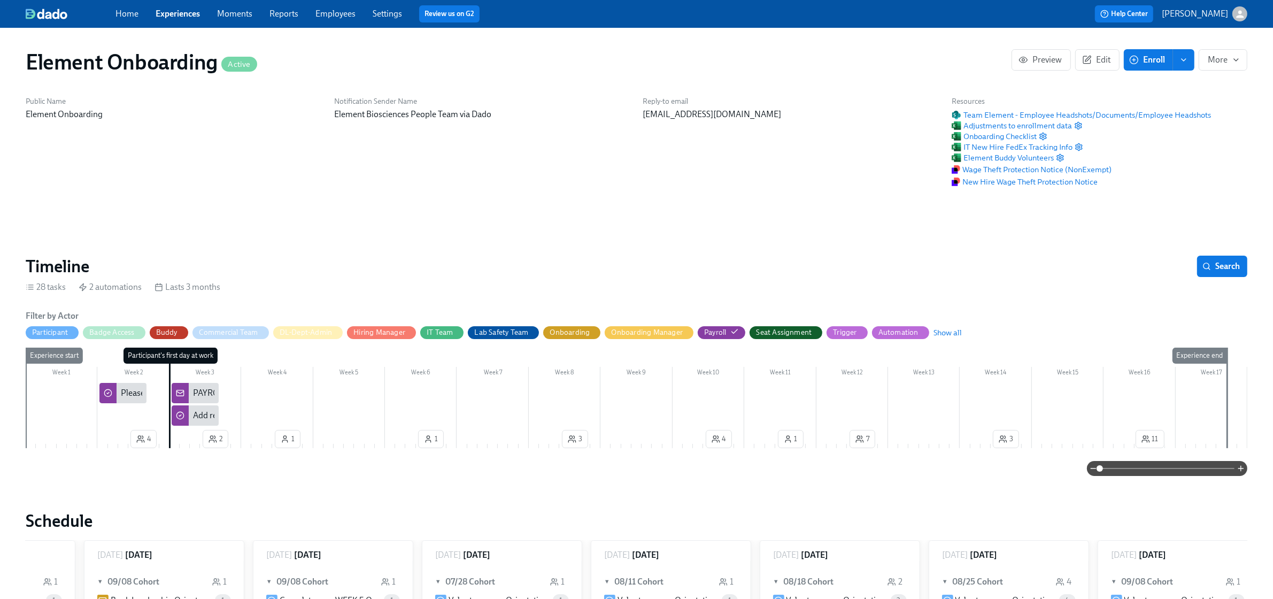
click at [199, 396] on div "PAYROLL: New Hires are active in ADP and ready for review!" at bounding box center [302, 393] width 219 height 12
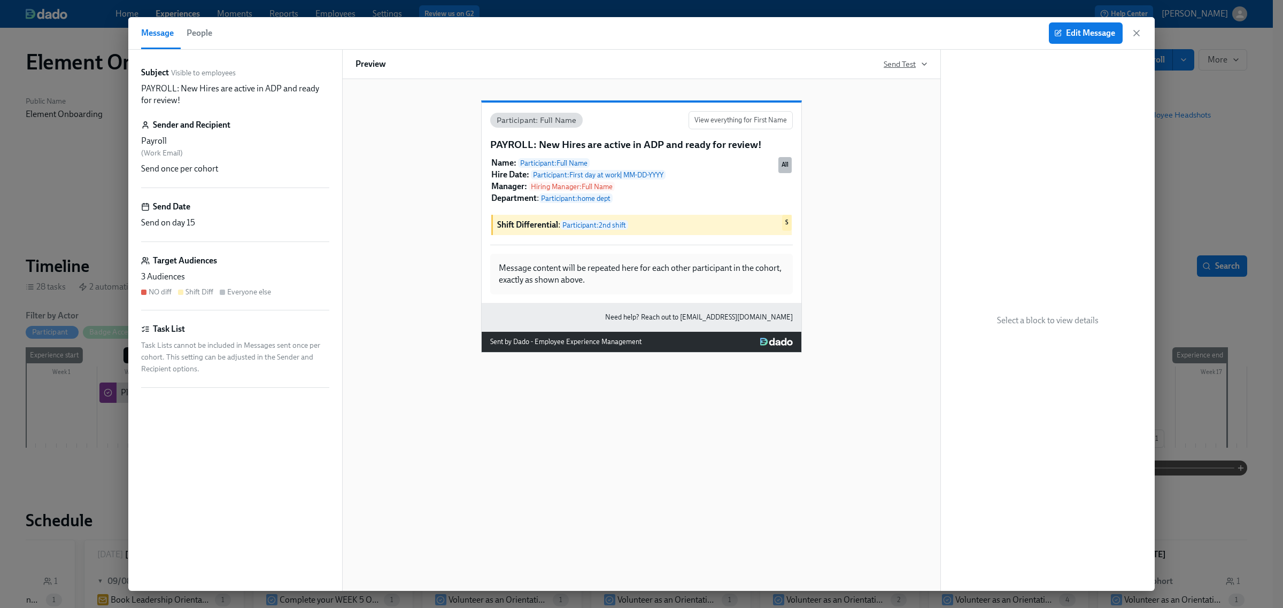
click at [898, 65] on span "Send Test" at bounding box center [906, 64] width 44 height 11
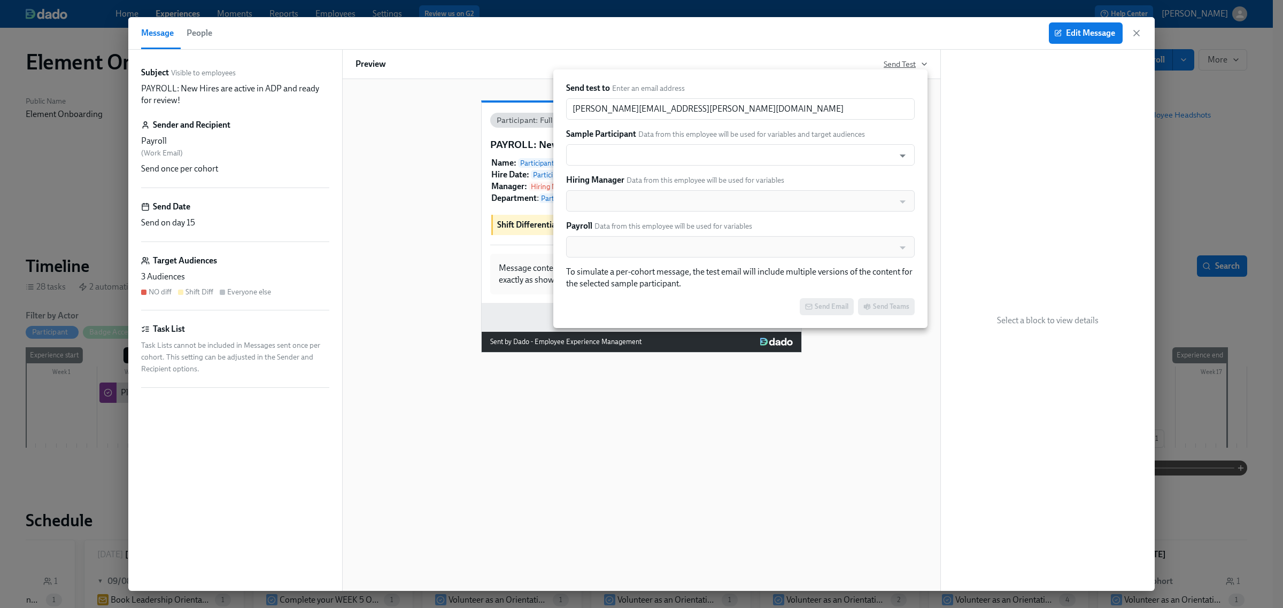
scroll to position [0, 16002]
click at [649, 157] on input "text" at bounding box center [731, 154] width 318 height 21
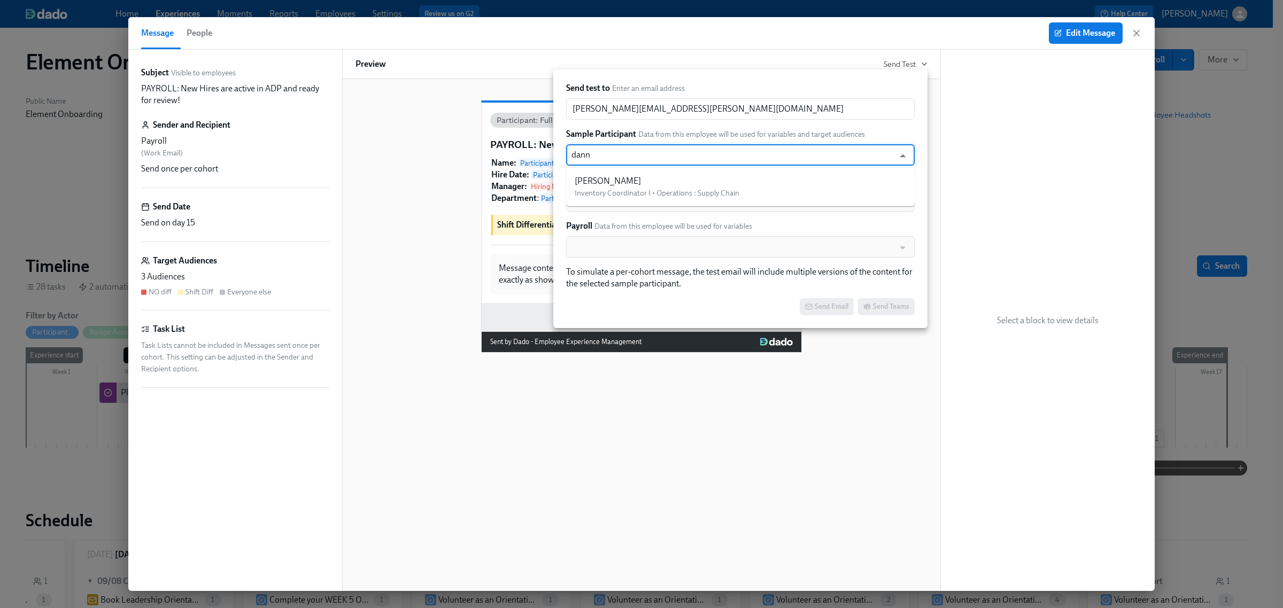
type input "[PERSON_NAME]"
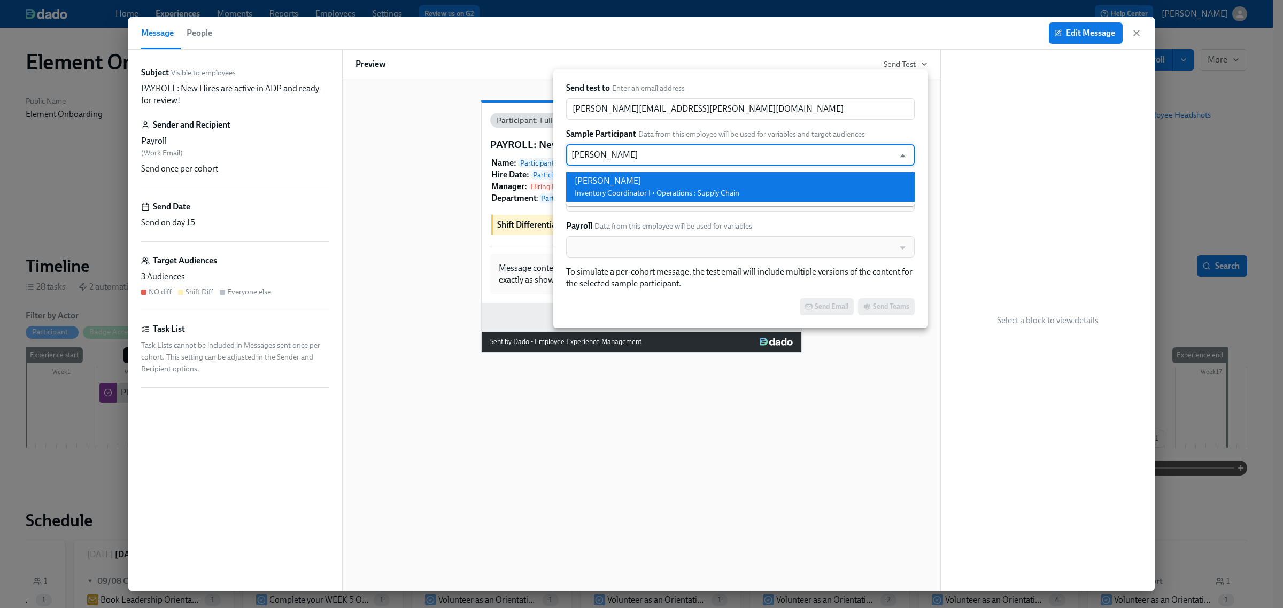
click at [650, 184] on div "[PERSON_NAME]" at bounding box center [657, 181] width 165 height 12
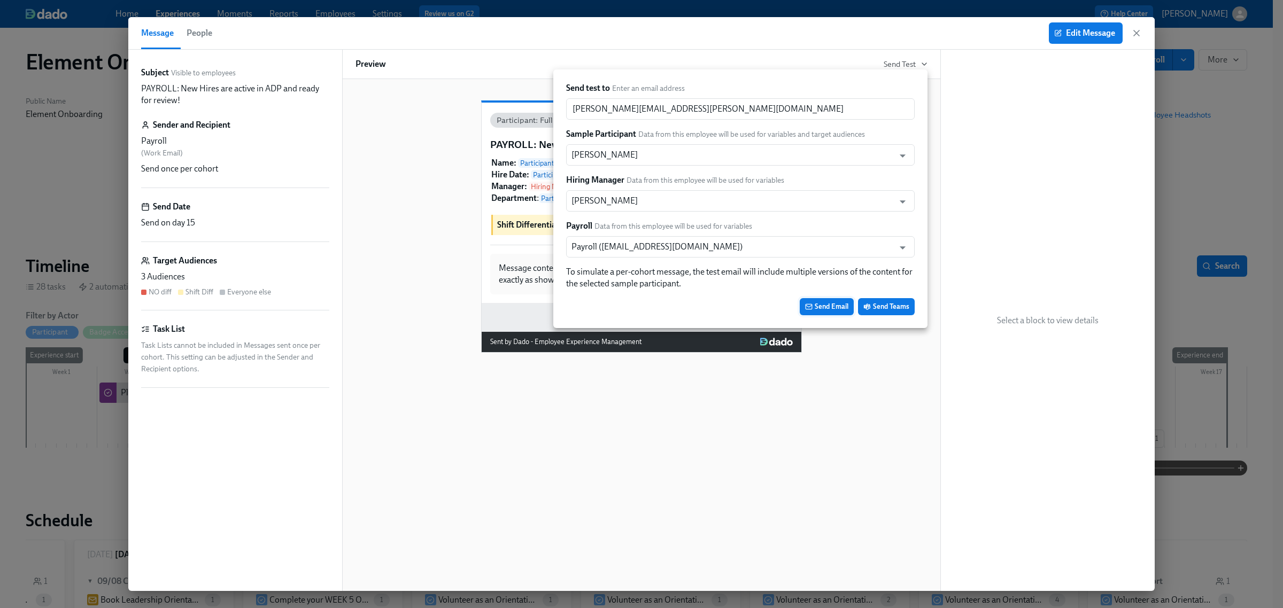
click at [832, 308] on span "Send Email" at bounding box center [826, 307] width 43 height 11
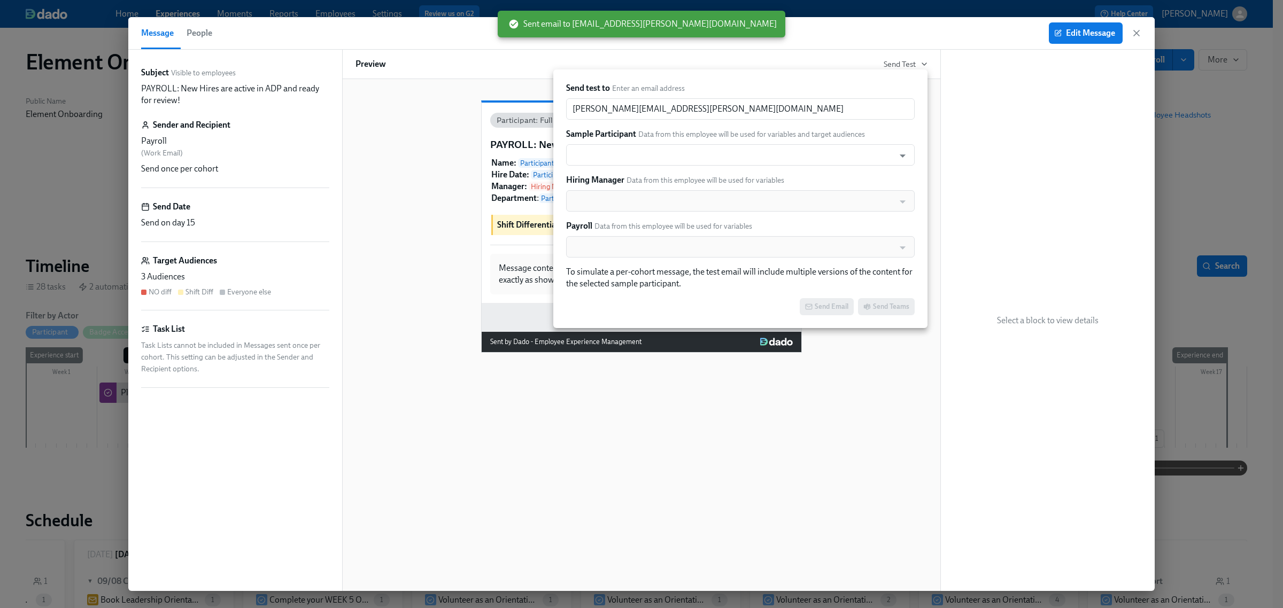
click at [1136, 30] on div at bounding box center [641, 304] width 1283 height 608
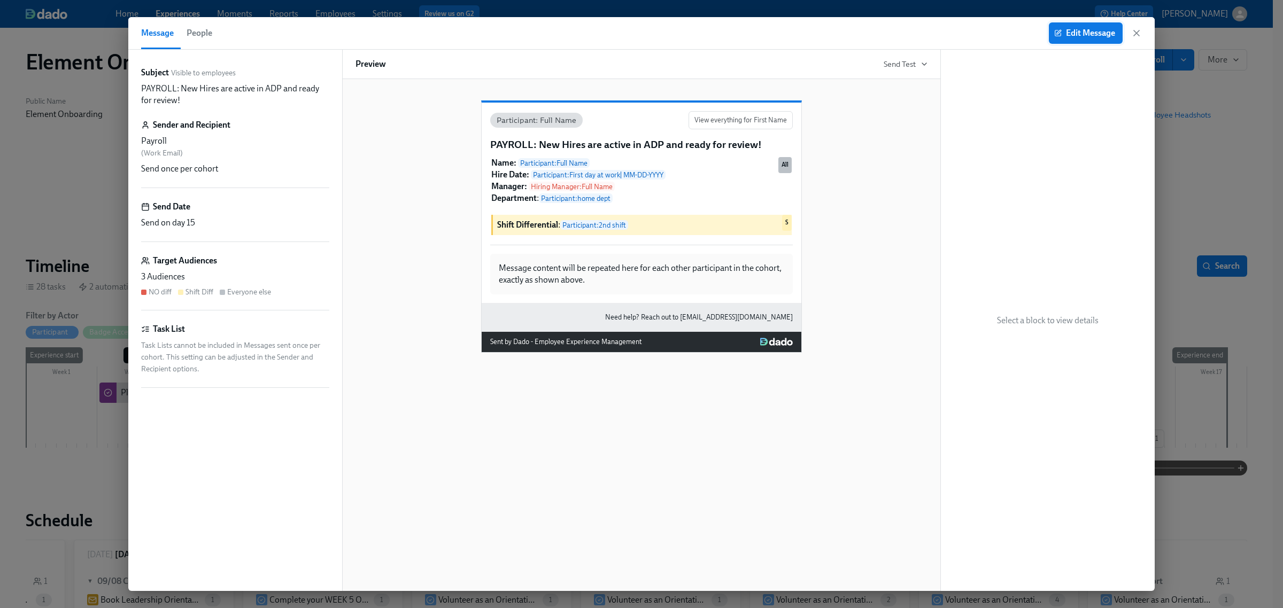
click at [1075, 38] on button "Edit Message" at bounding box center [1086, 32] width 74 height 21
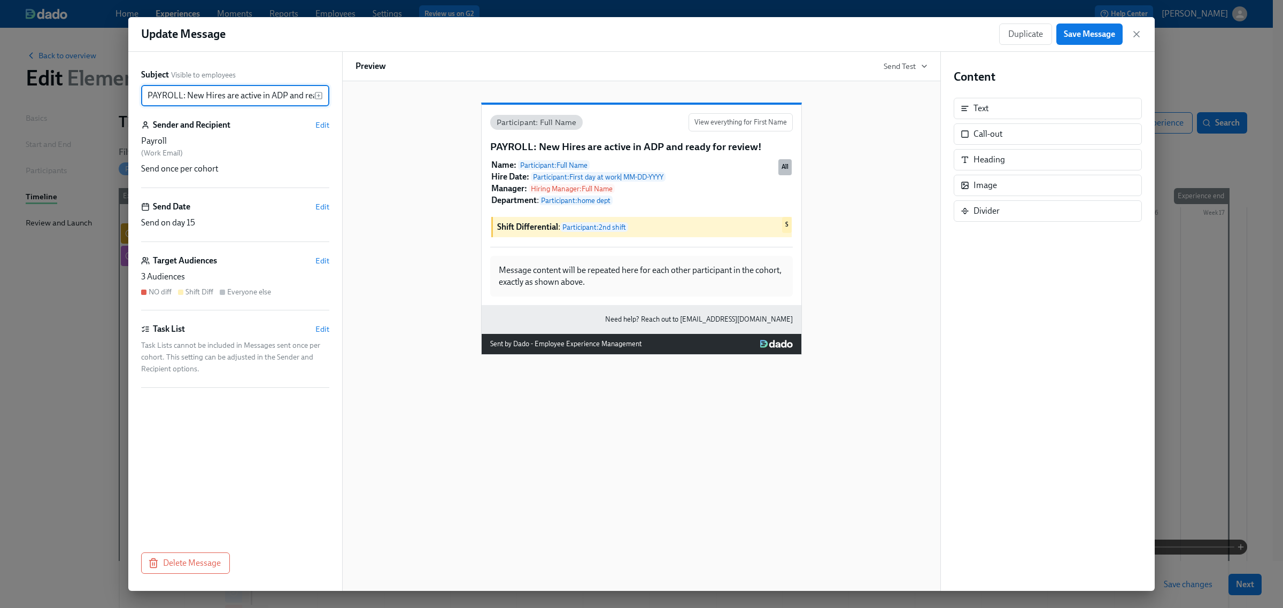
scroll to position [0, 51]
click at [327, 265] on span "Edit" at bounding box center [322, 261] width 14 height 11
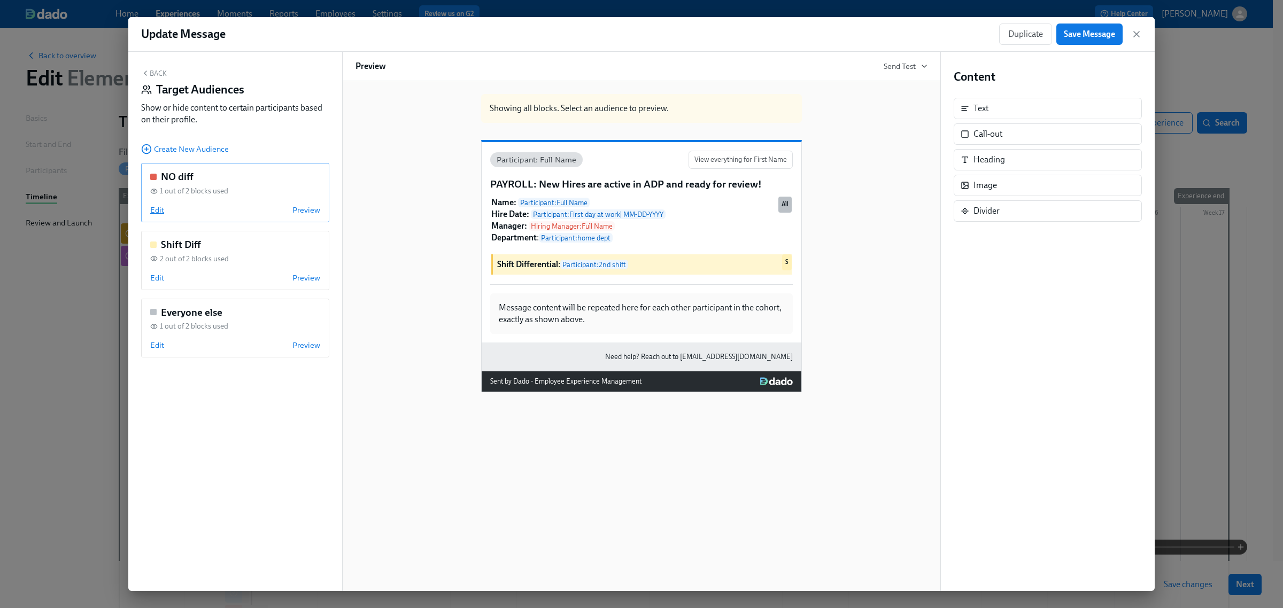
click at [160, 209] on span "Edit" at bounding box center [157, 210] width 14 height 11
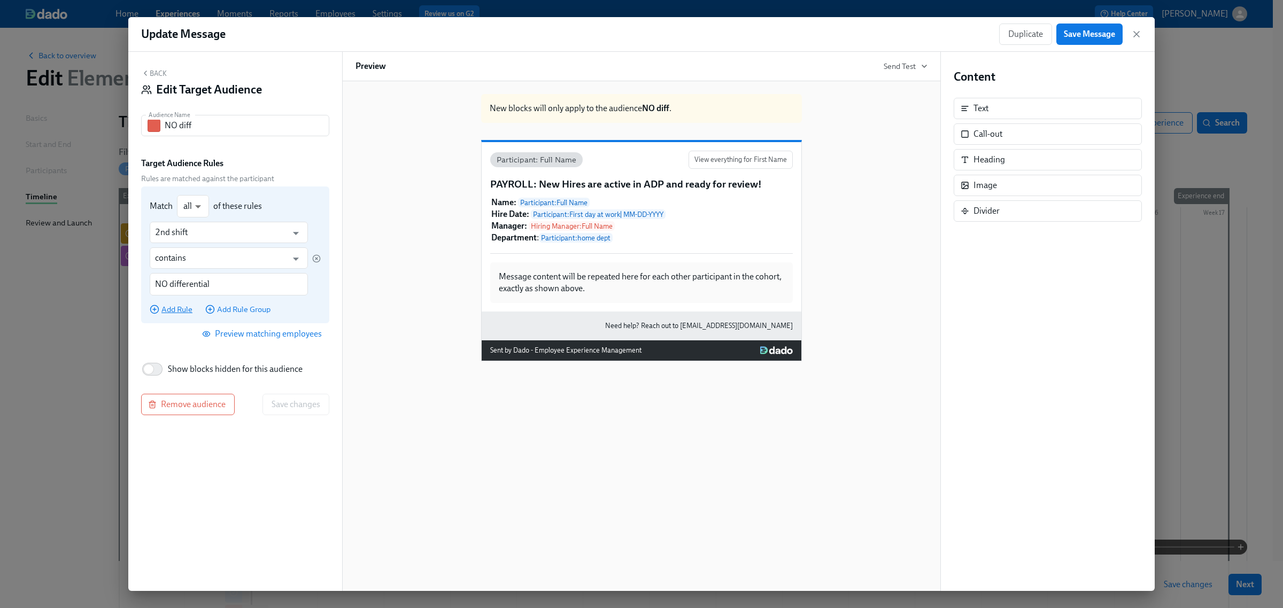
click at [183, 311] on span "Add Rule" at bounding box center [171, 309] width 43 height 11
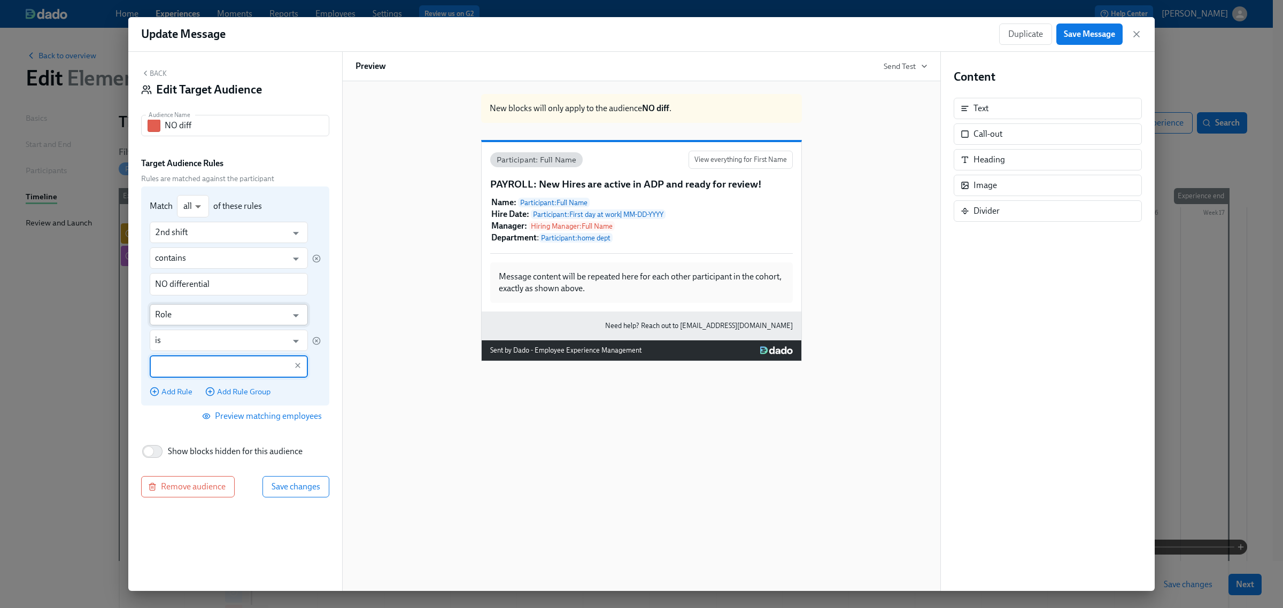
click at [183, 324] on input "Role" at bounding box center [221, 314] width 132 height 21
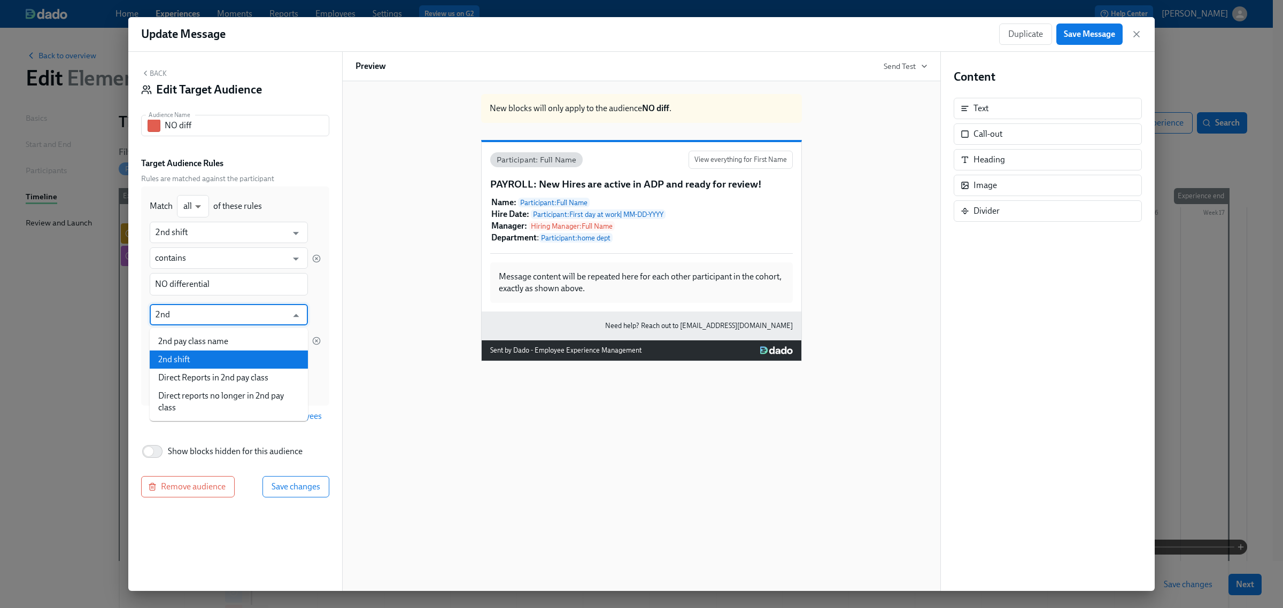
click at [184, 352] on li "2nd shift" at bounding box center [229, 360] width 158 height 18
type input "2nd shift"
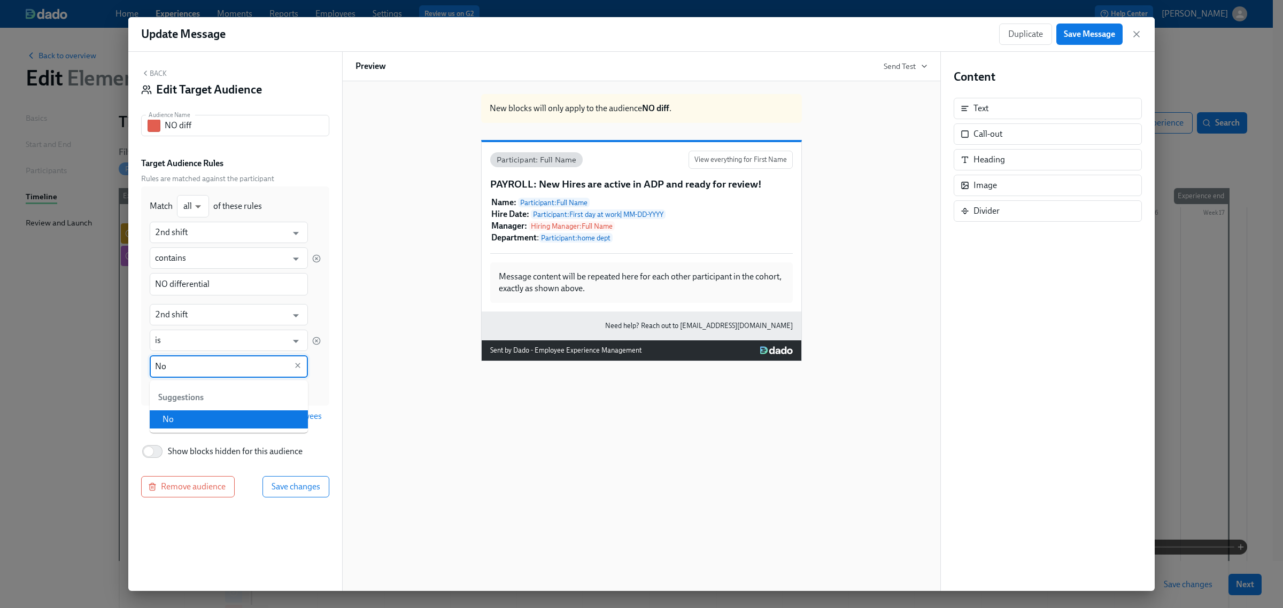
type input "No"
click at [240, 530] on div "Back Edit Target Audience Audience Name NO diff Audience Name Target Audience R…" at bounding box center [235, 321] width 214 height 539
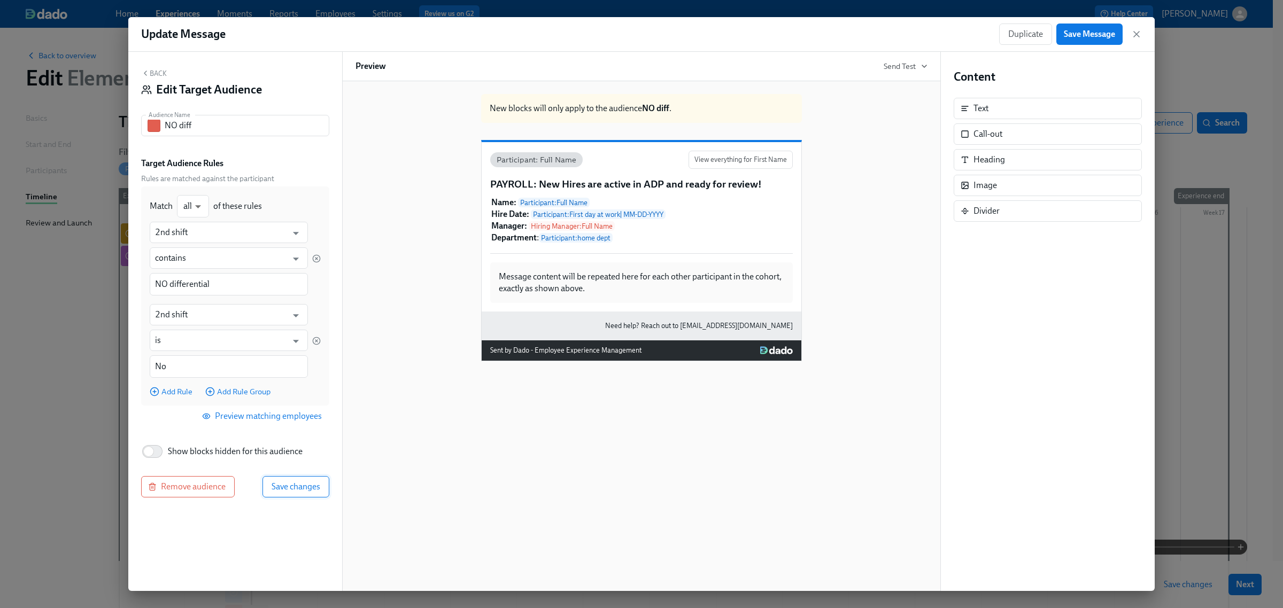
click at [305, 495] on button "Save changes" at bounding box center [296, 486] width 67 height 21
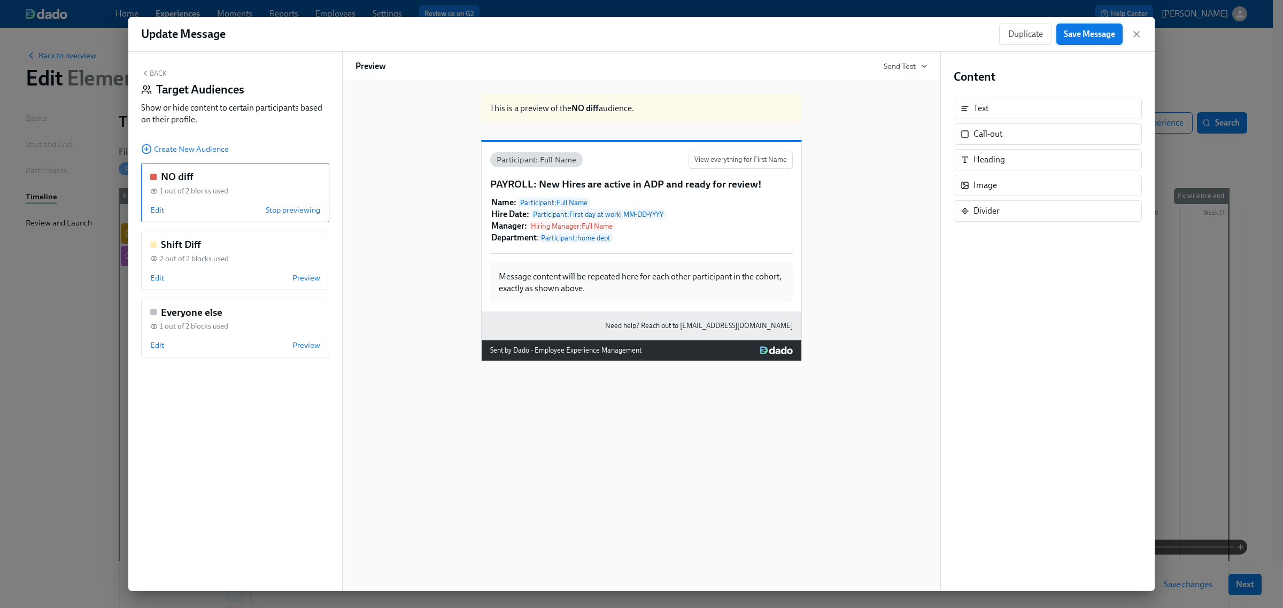
click at [1073, 32] on span "Save Message" at bounding box center [1089, 34] width 51 height 11
click at [899, 65] on span "Send Test" at bounding box center [906, 66] width 44 height 11
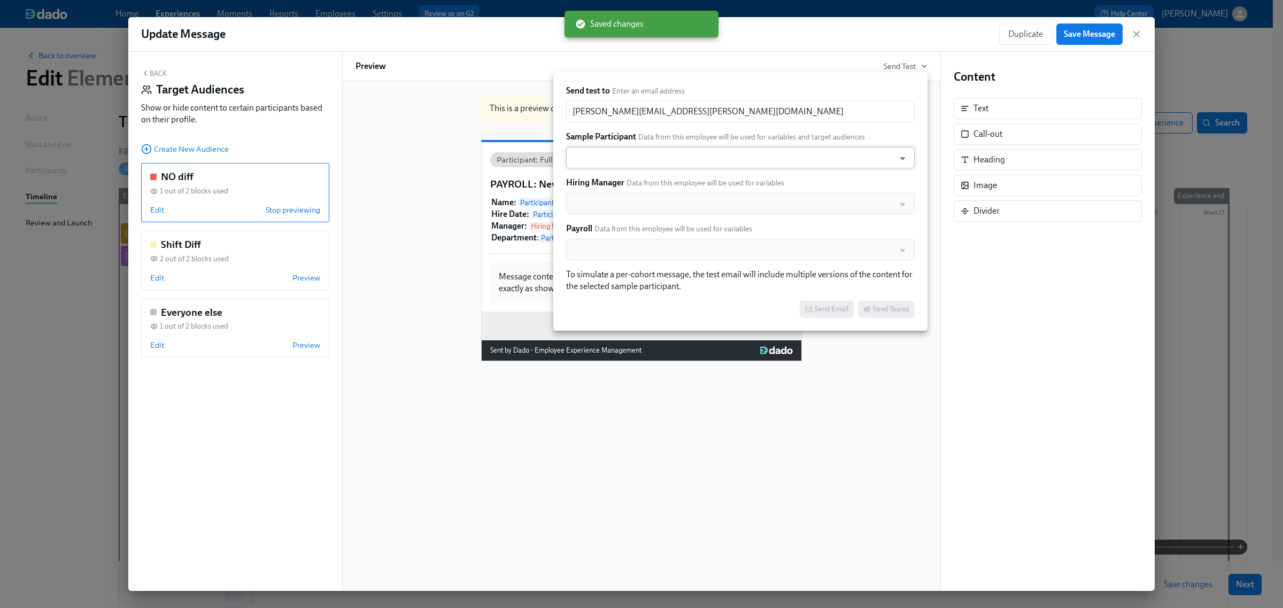
click at [661, 150] on input "text" at bounding box center [731, 157] width 318 height 21
type input "[PERSON_NAME]"
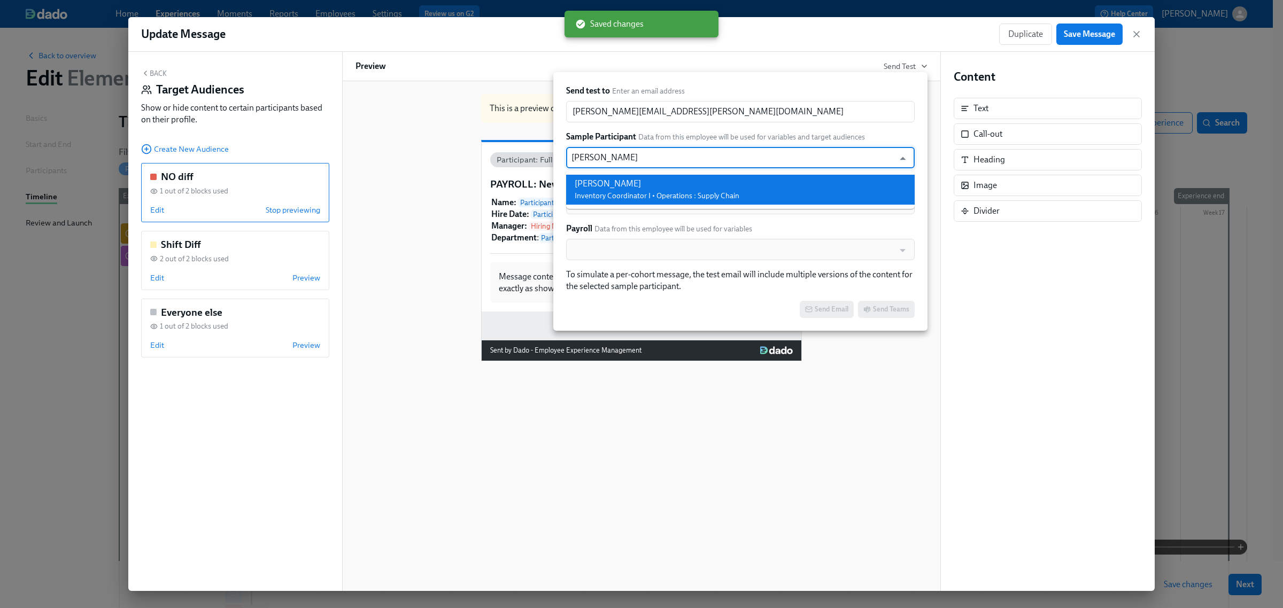
click at [651, 180] on div "[PERSON_NAME]" at bounding box center [657, 184] width 165 height 12
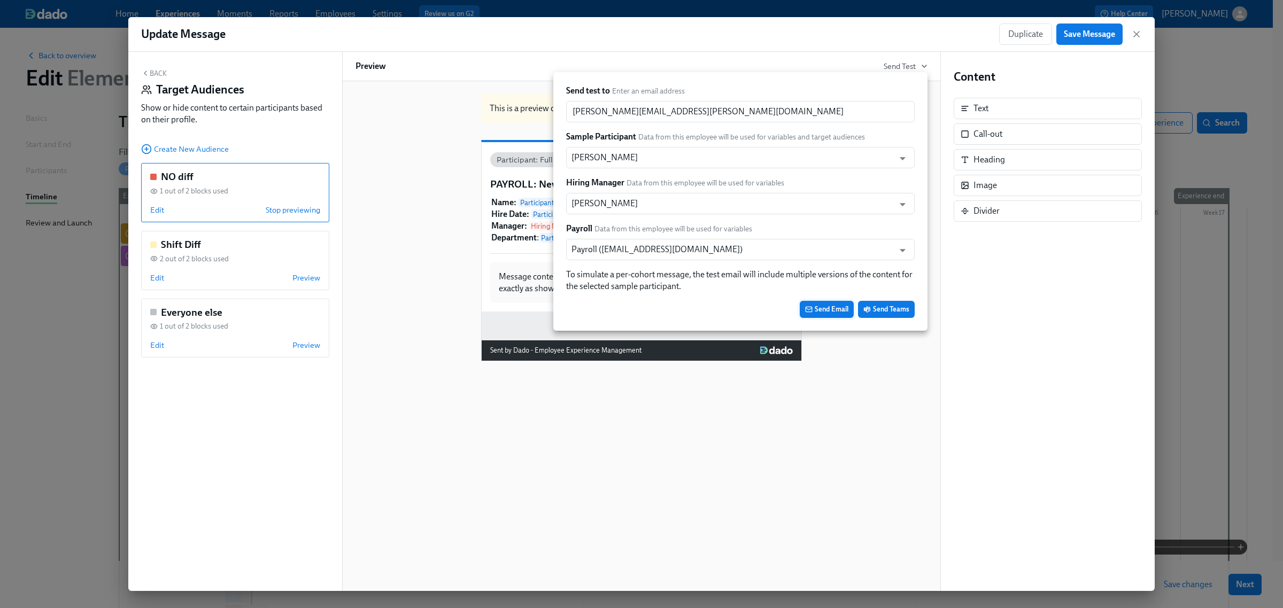
click at [837, 311] on span "Send Email" at bounding box center [826, 309] width 43 height 11
click at [1031, 438] on div at bounding box center [641, 304] width 1283 height 608
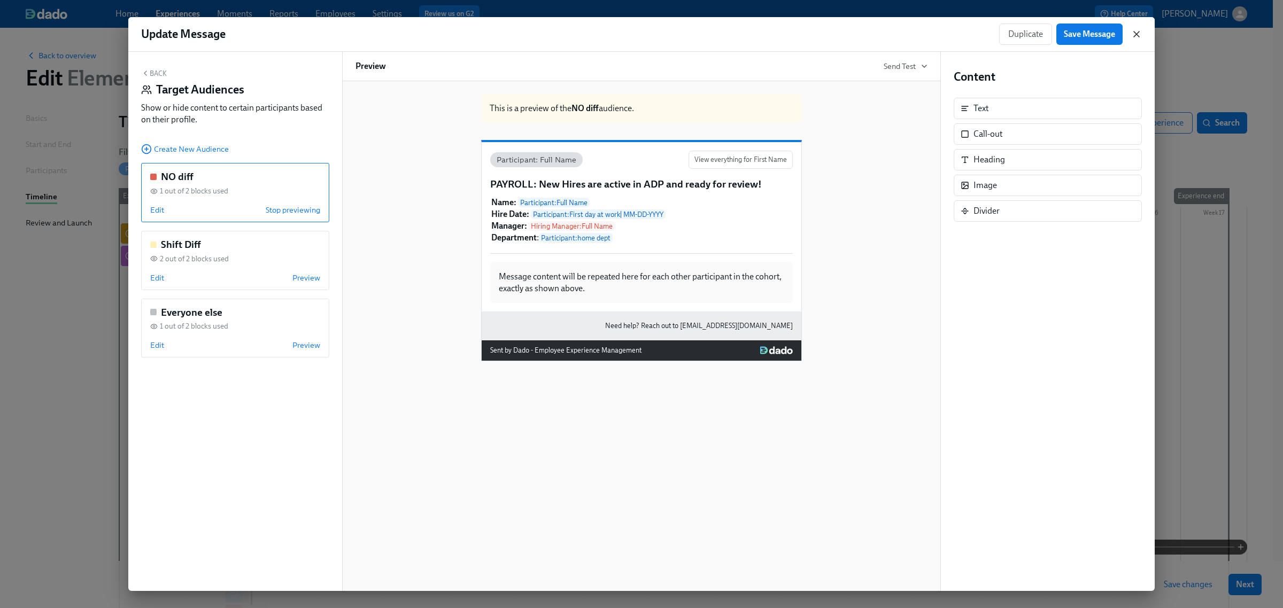
click at [1138, 33] on icon "button" at bounding box center [1136, 34] width 5 height 5
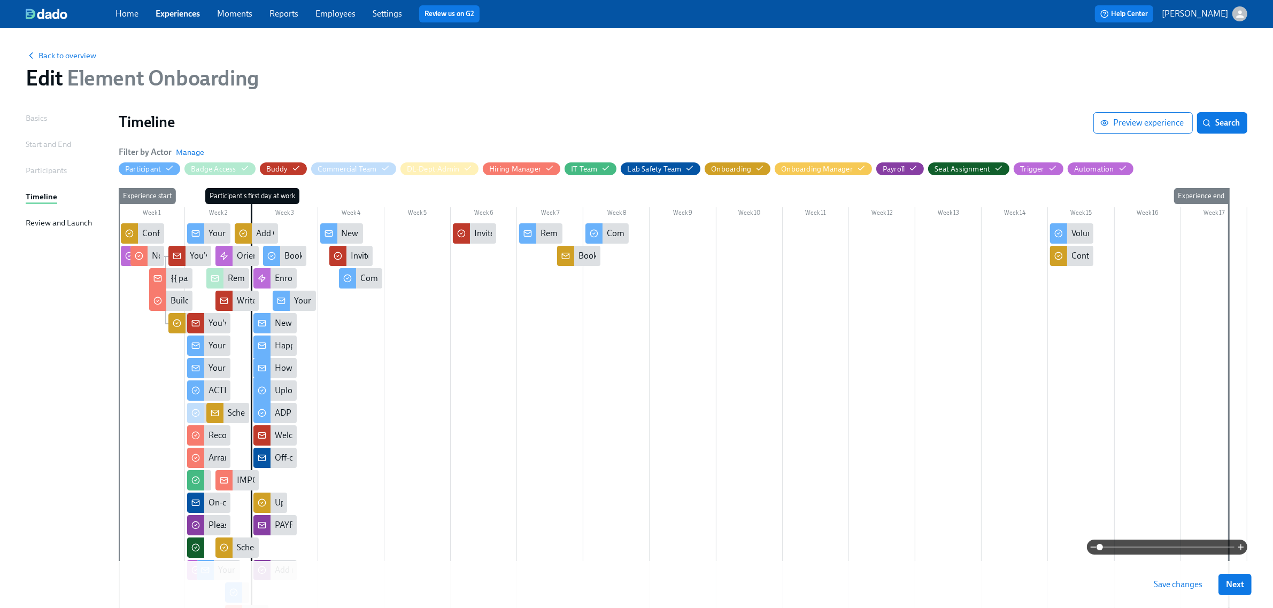
click at [1171, 583] on span "Save changes" at bounding box center [1178, 585] width 49 height 11
click at [188, 15] on link "Experiences" at bounding box center [178, 14] width 44 height 10
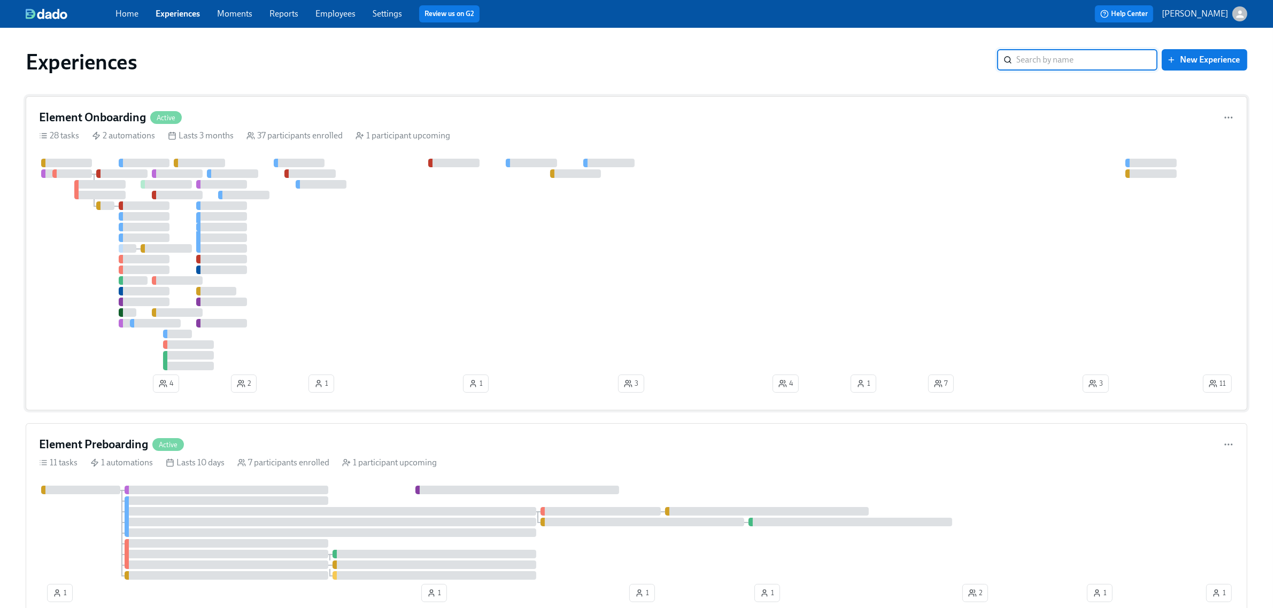
click at [375, 251] on div at bounding box center [620, 265] width 1162 height 212
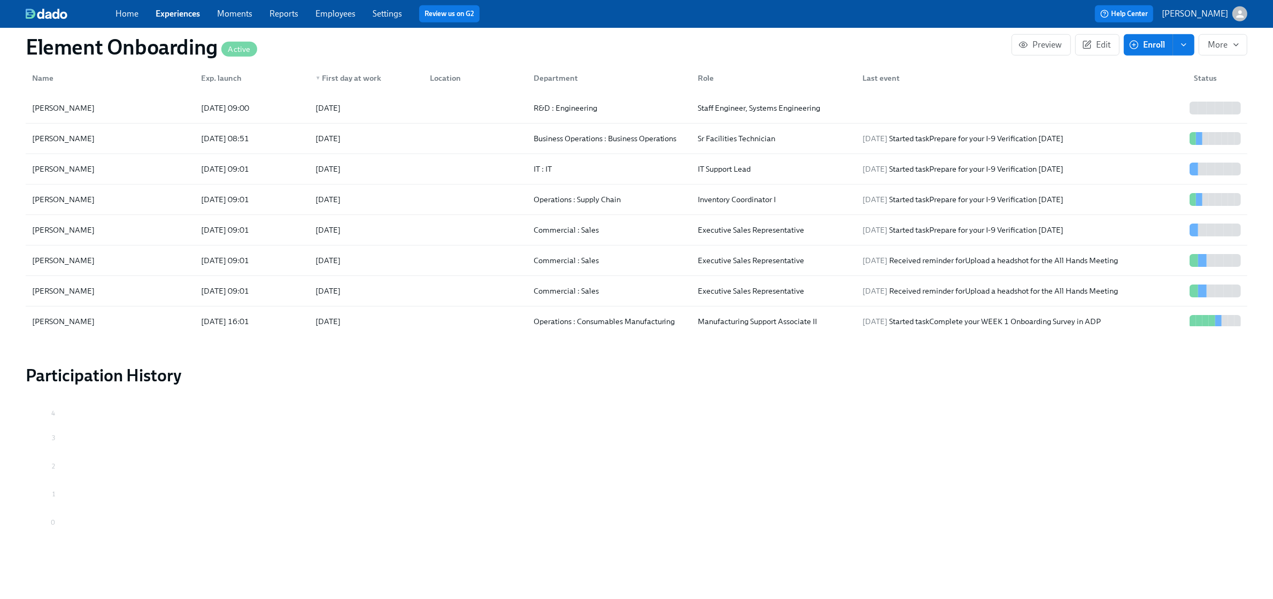
scroll to position [1303, 0]
click at [134, 198] on div "[PERSON_NAME]" at bounding box center [110, 197] width 165 height 21
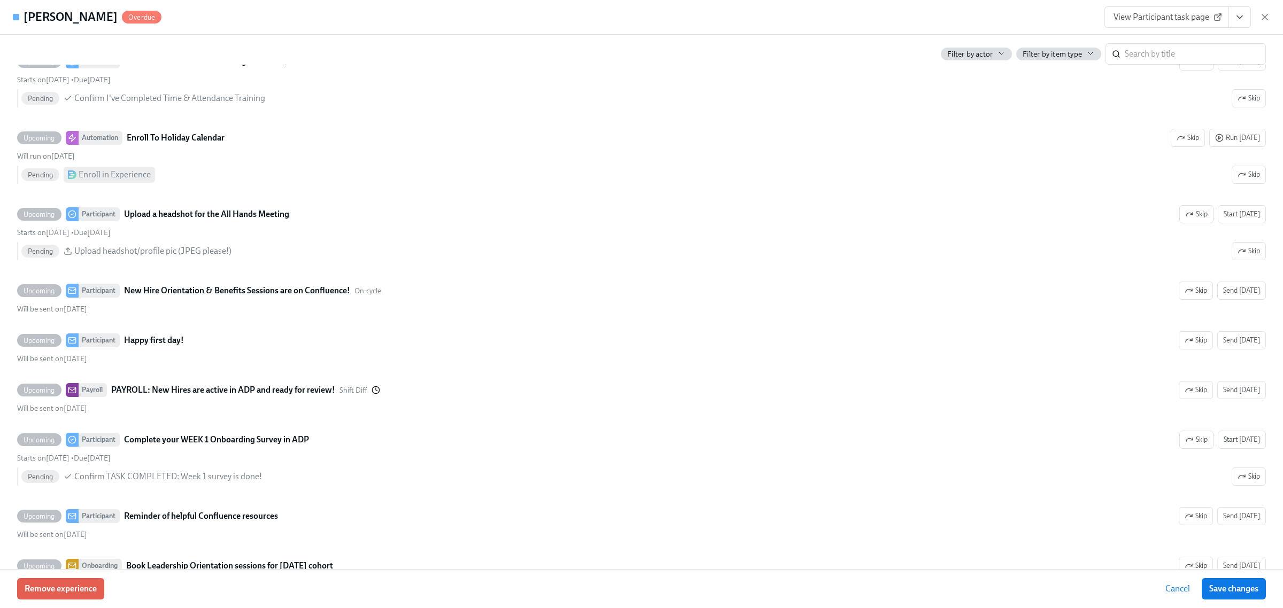
scroll to position [1738, 0]
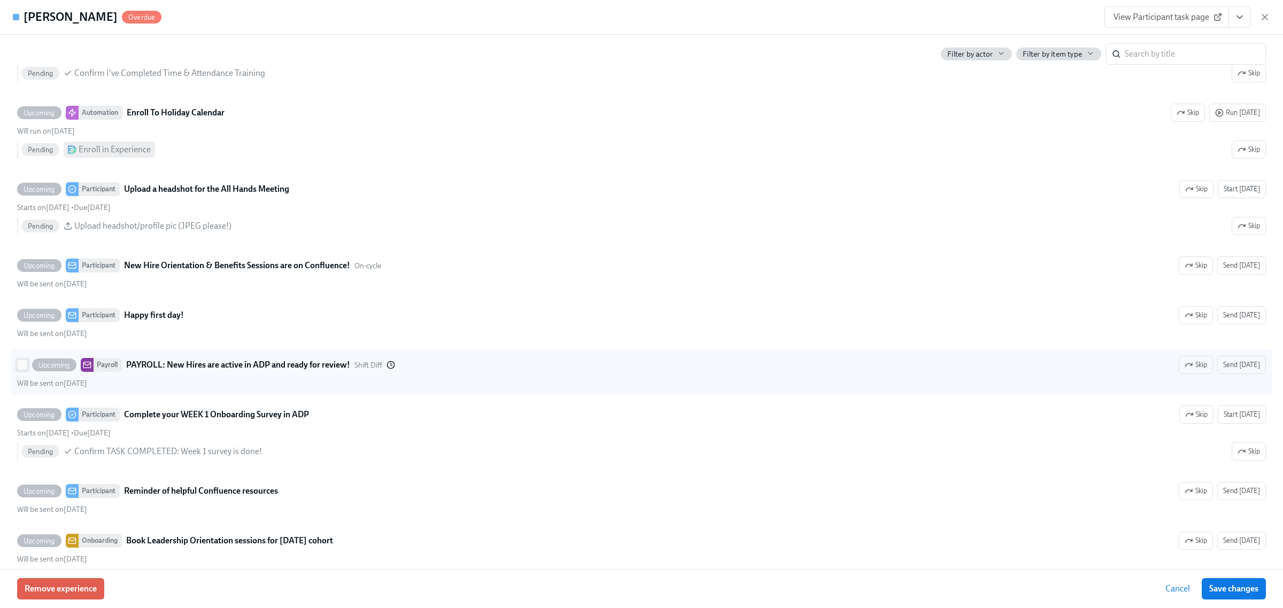
click at [27, 370] on input "Upcoming Payroll PAYROLL: New Hires are active in ADP and ready for review! Shi…" at bounding box center [23, 365] width 10 height 10
checkbox input "true"
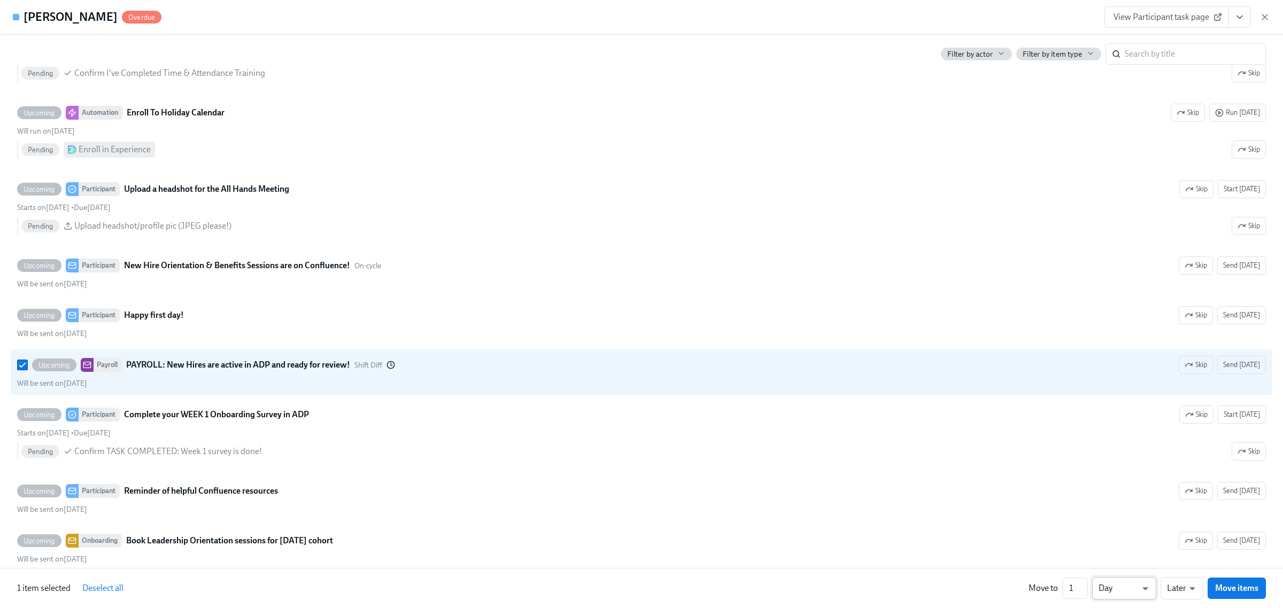
click at [1183, 587] on div at bounding box center [641, 304] width 1283 height 608
click at [1184, 565] on li "Earlier" at bounding box center [1182, 568] width 43 height 18
type input "earlier"
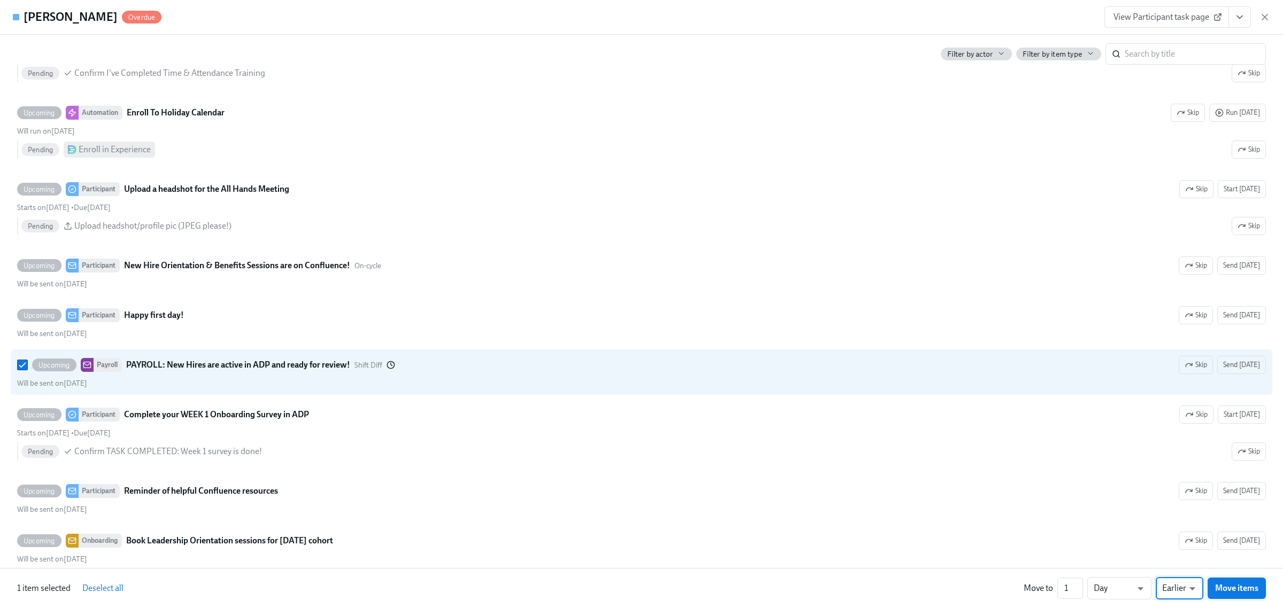
click at [1236, 591] on span "Move items" at bounding box center [1236, 588] width 43 height 11
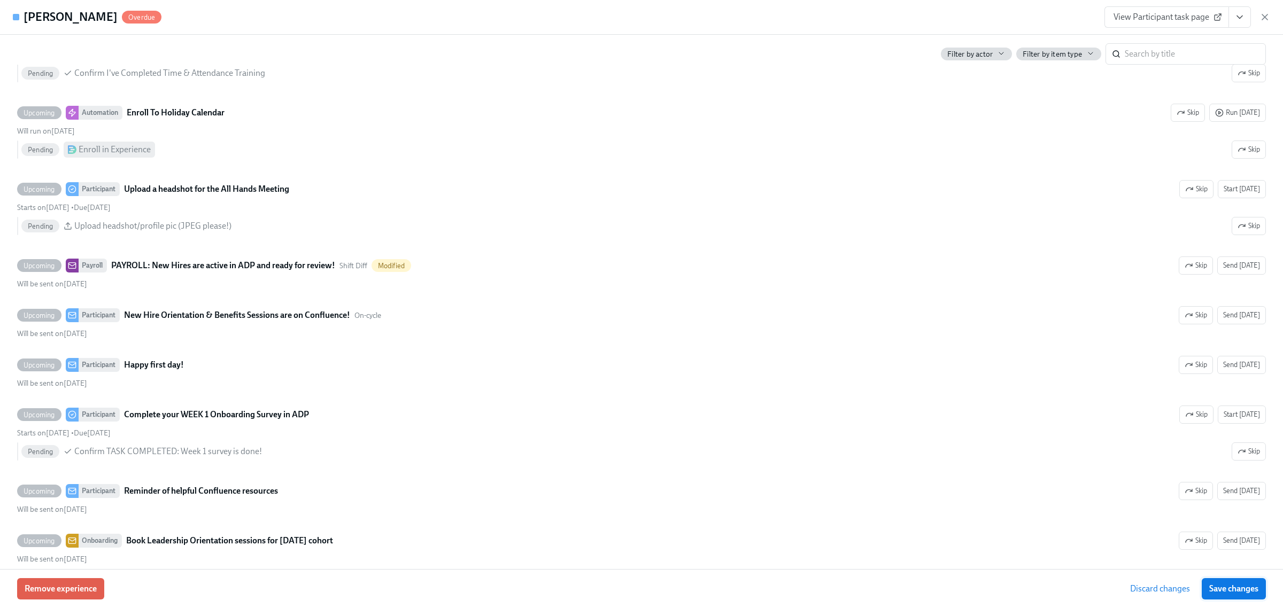
click at [1231, 591] on span "Save changes" at bounding box center [1233, 589] width 49 height 11
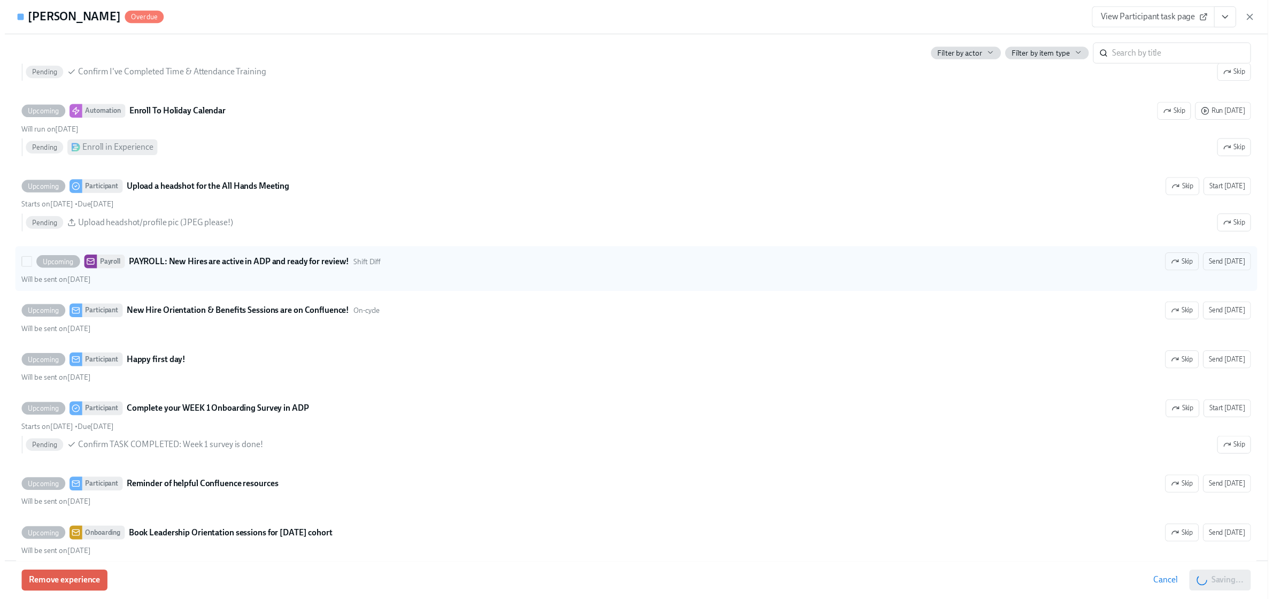
scroll to position [0, 16002]
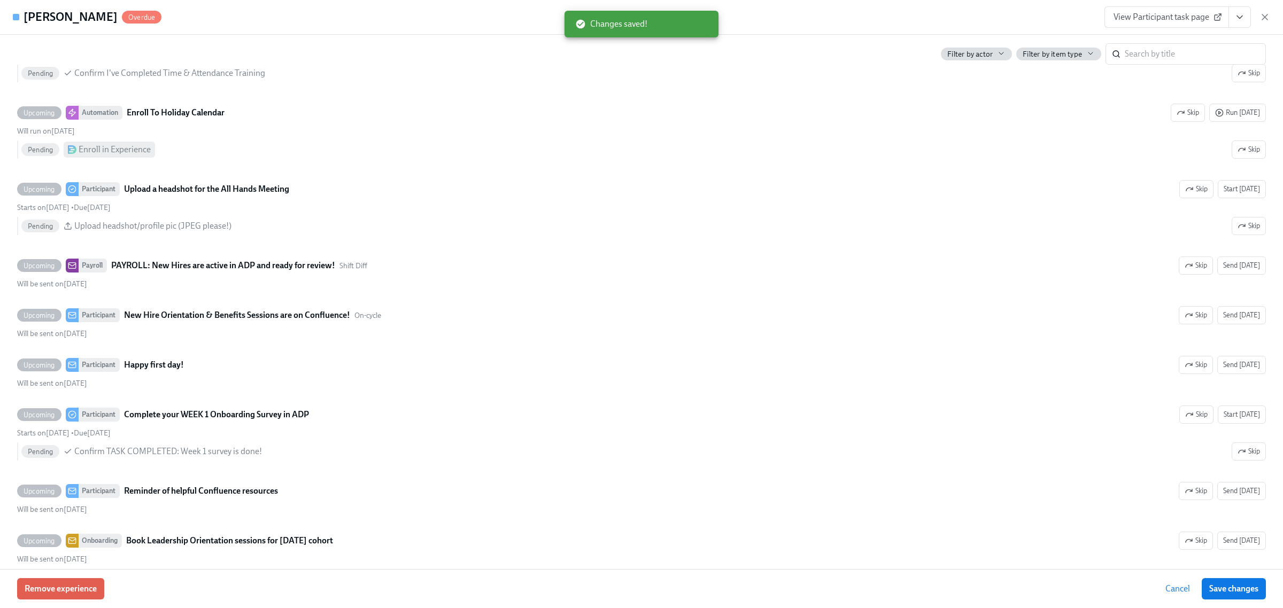
click at [1268, 16] on icon "button" at bounding box center [1265, 17] width 11 height 11
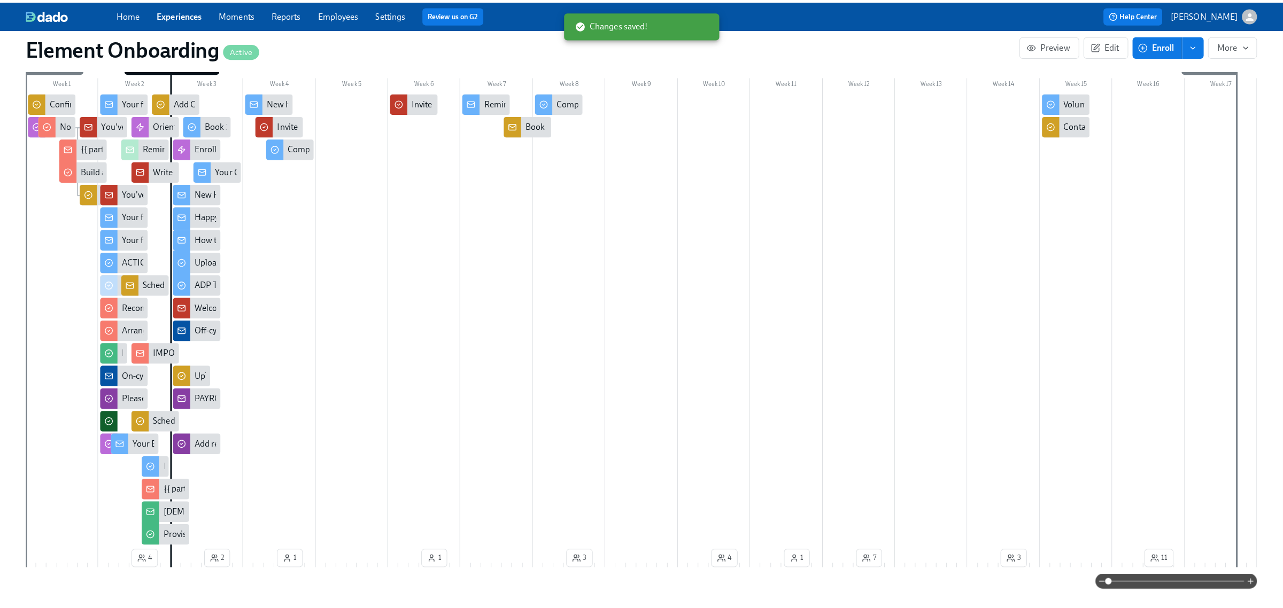
scroll to position [291, 0]
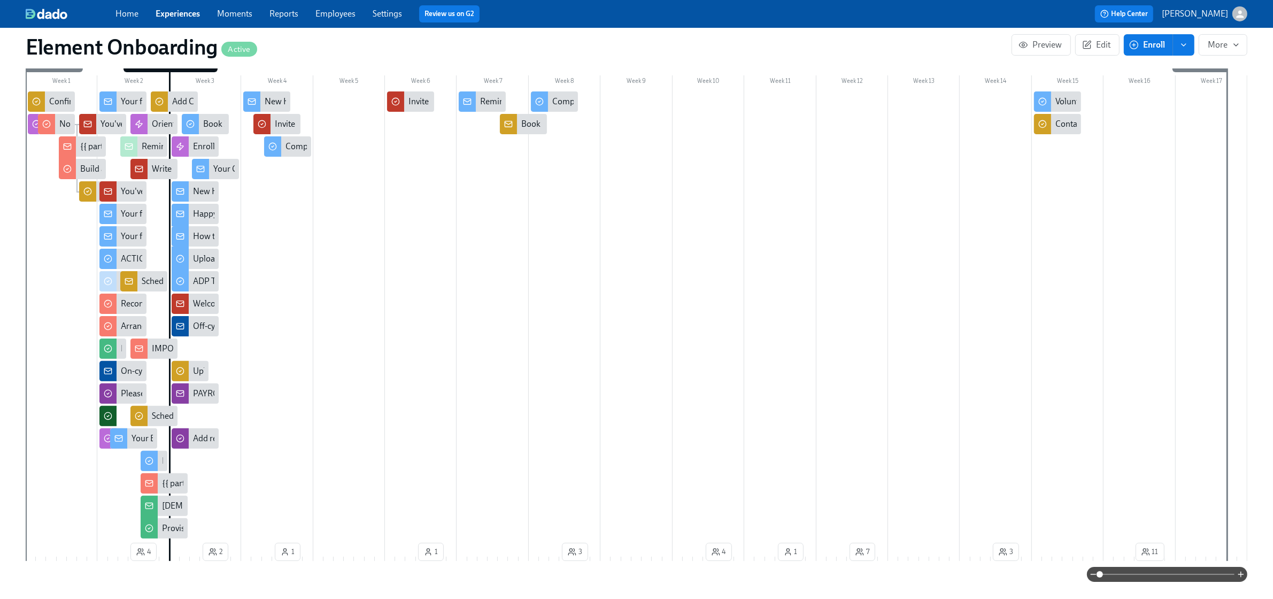
click at [211, 398] on div "PAYROLL: New Hires are active in ADP and ready for review!" at bounding box center [302, 394] width 219 height 12
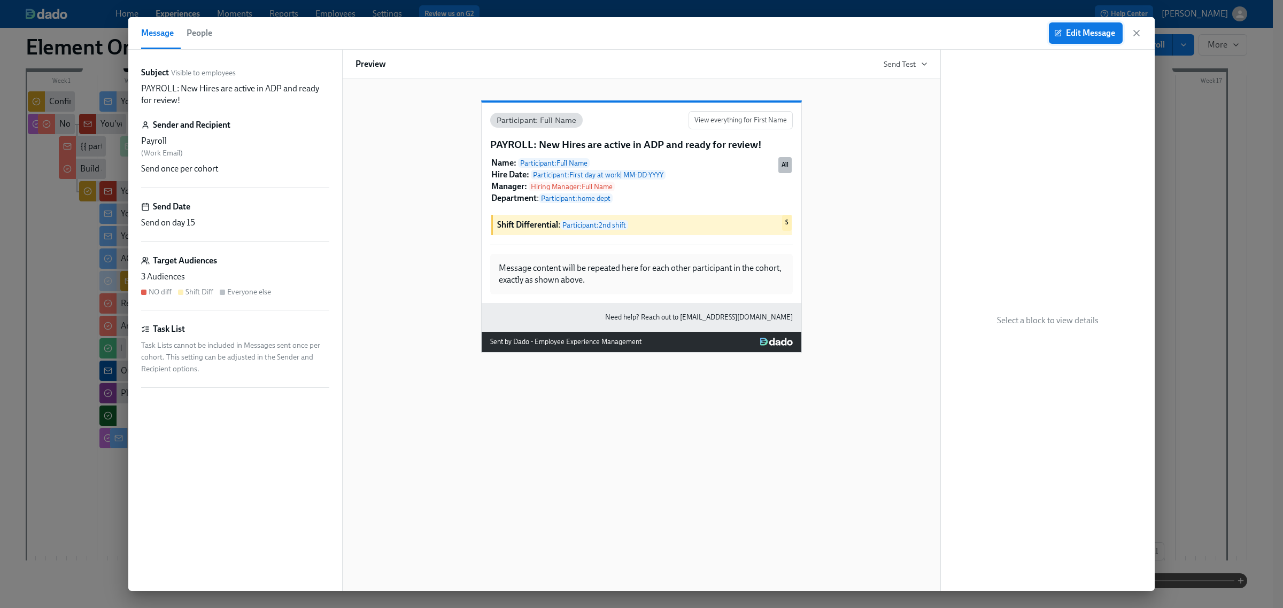
click at [1068, 27] on button "Edit Message" at bounding box center [1086, 32] width 74 height 21
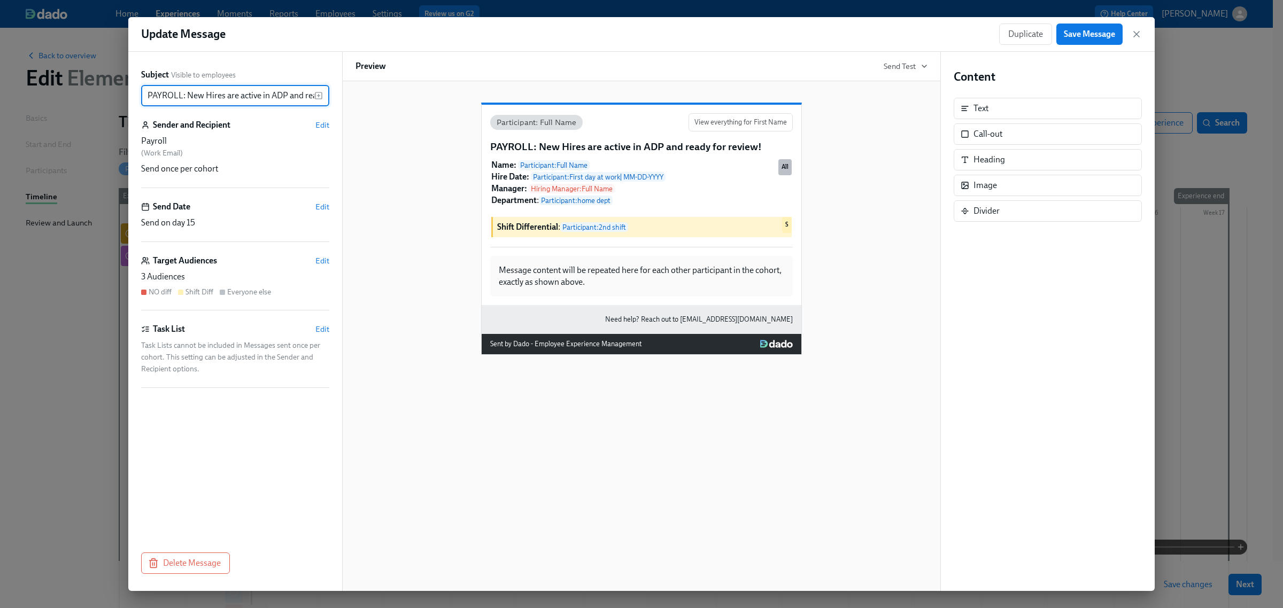
scroll to position [0, 51]
click at [322, 268] on div "Target Audiences Edit 3 Audiences NO diff Shift Diff Everyone else" at bounding box center [235, 283] width 188 height 56
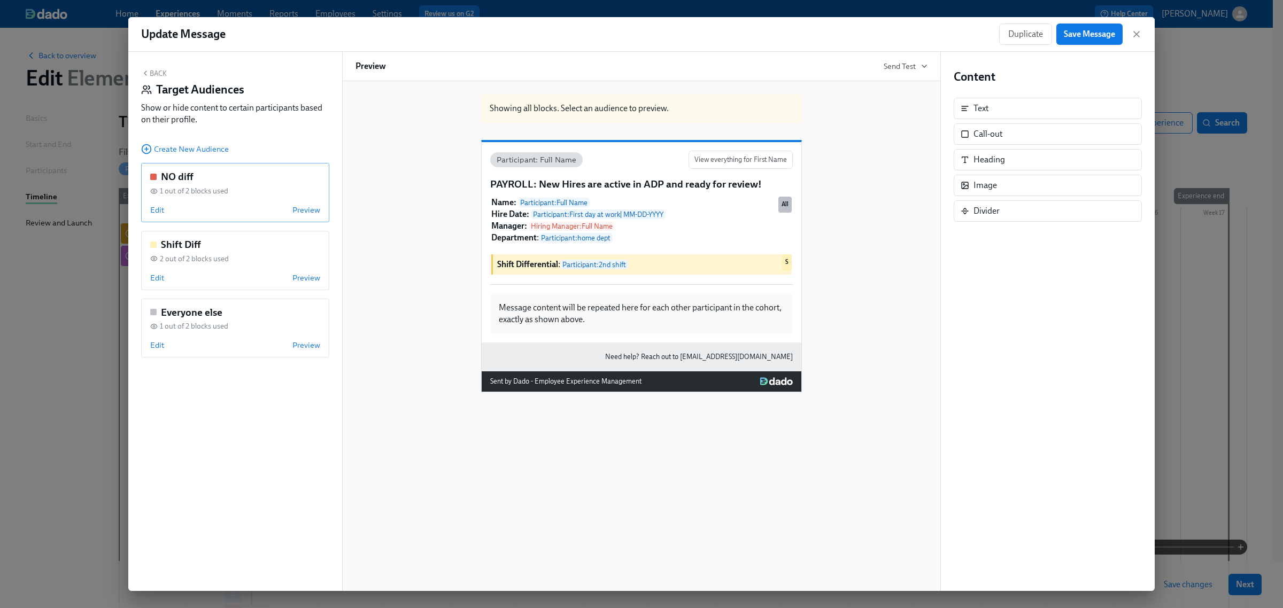
click at [204, 199] on div "NO diff 1 out of 2 blocks used Edit Preview" at bounding box center [235, 192] width 188 height 59
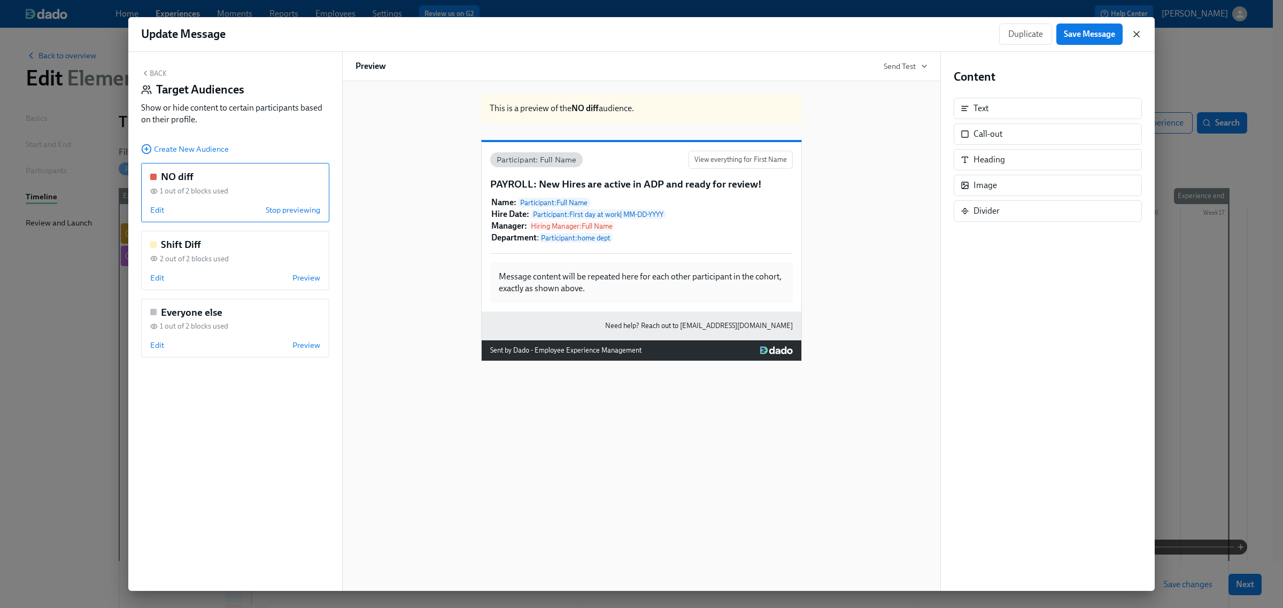
click at [1141, 30] on icon "button" at bounding box center [1136, 34] width 11 height 11
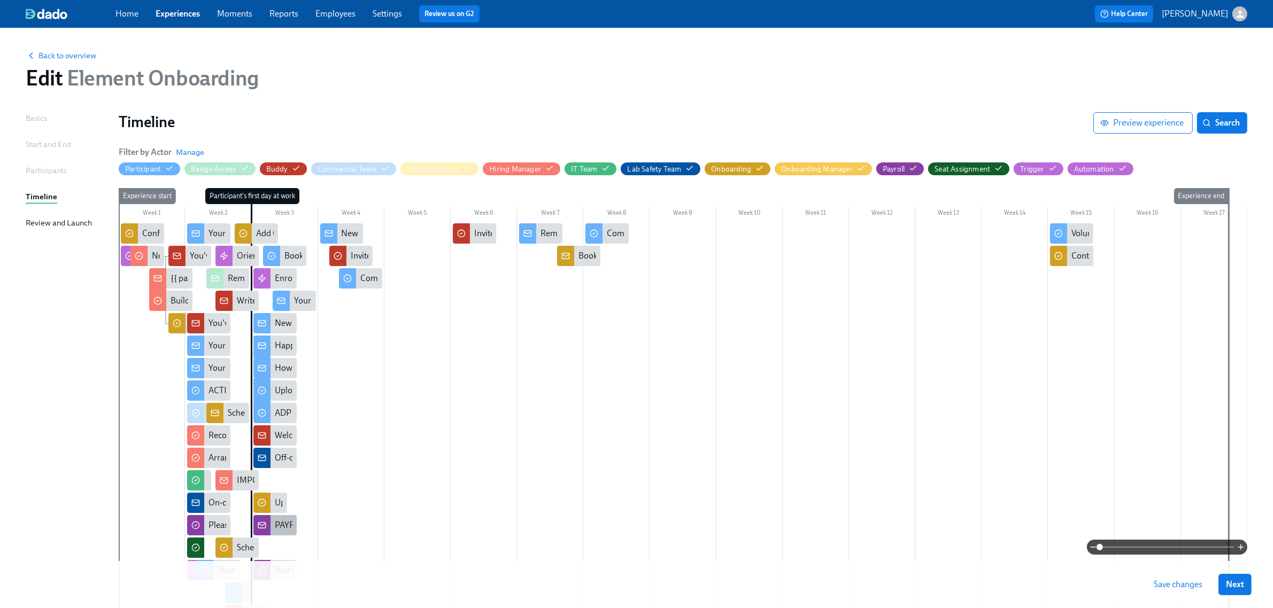
click at [288, 526] on div "PAYROLL: New Hires are active in ADP and ready for review!" at bounding box center [384, 526] width 219 height 12
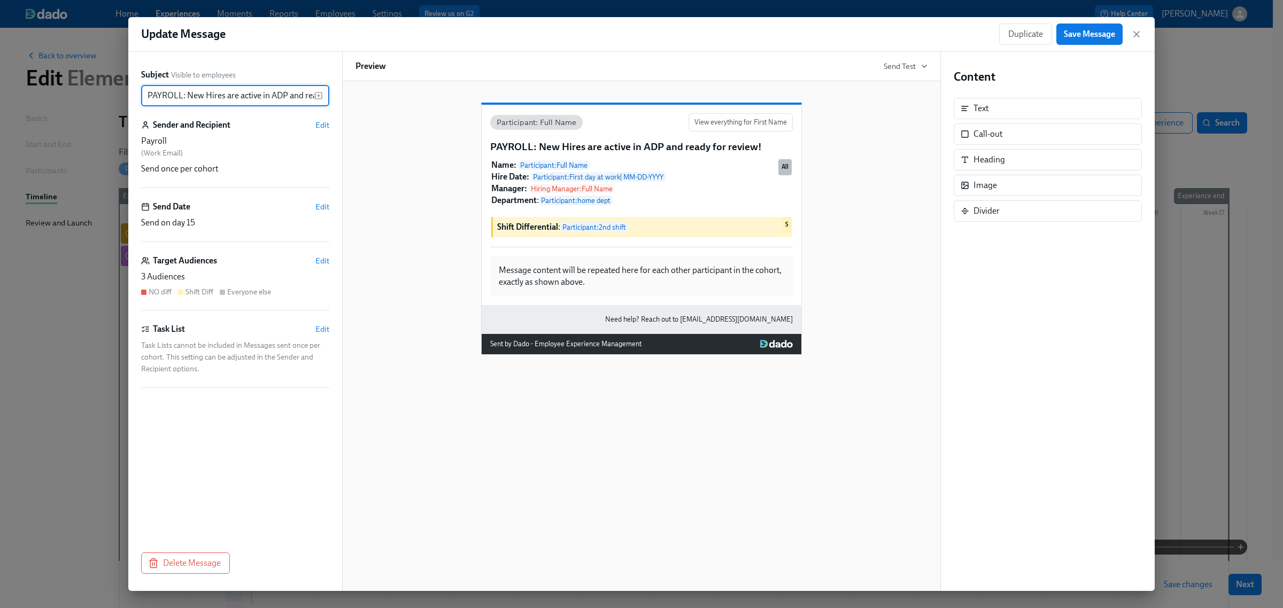
scroll to position [0, 51]
click at [902, 66] on span "Send Test" at bounding box center [906, 66] width 44 height 11
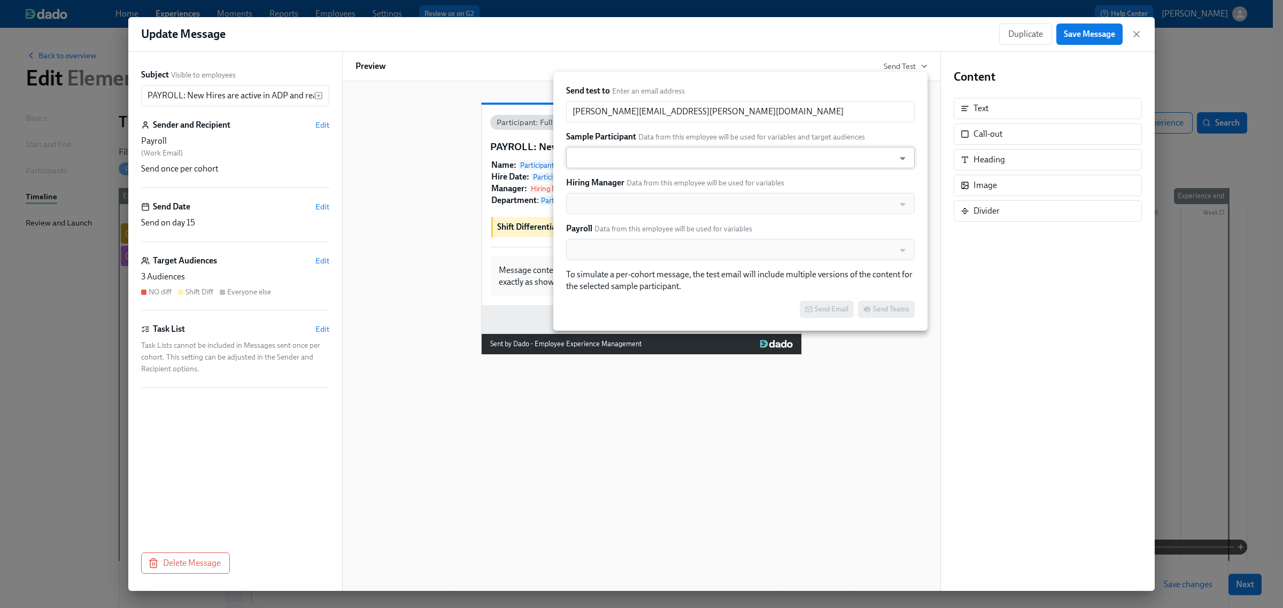
click at [624, 151] on input "text" at bounding box center [731, 157] width 318 height 21
type input "[PERSON_NAME]"
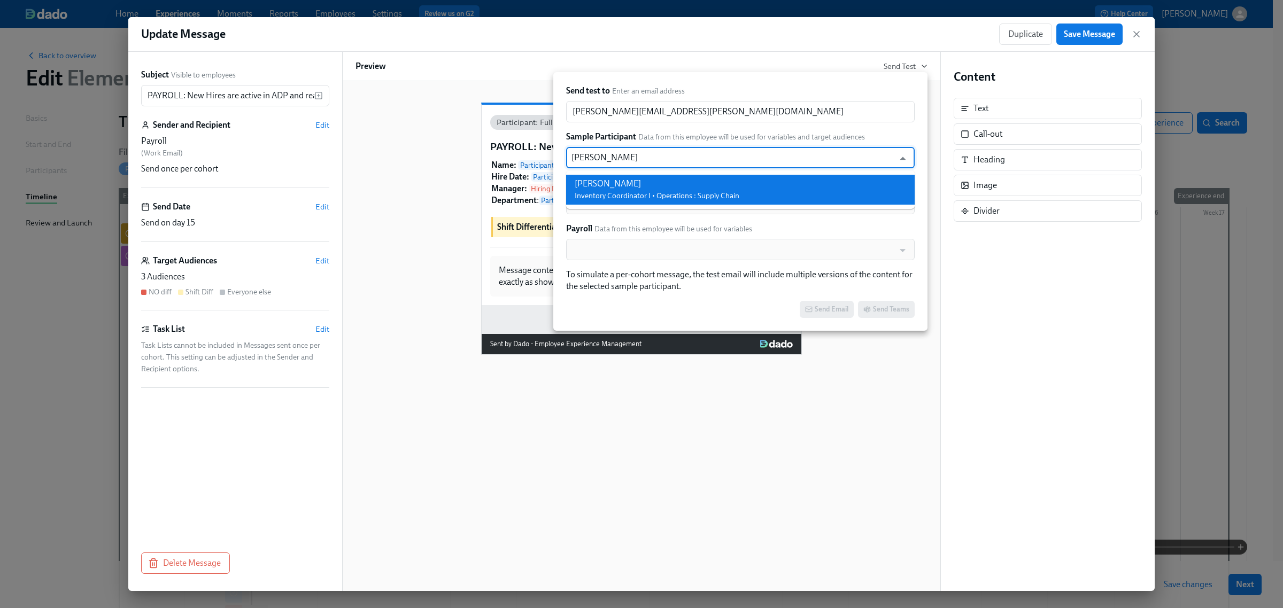
click at [621, 176] on li "[PERSON_NAME] Inventory Coordinator I • Operations : Supply Chain" at bounding box center [740, 190] width 349 height 30
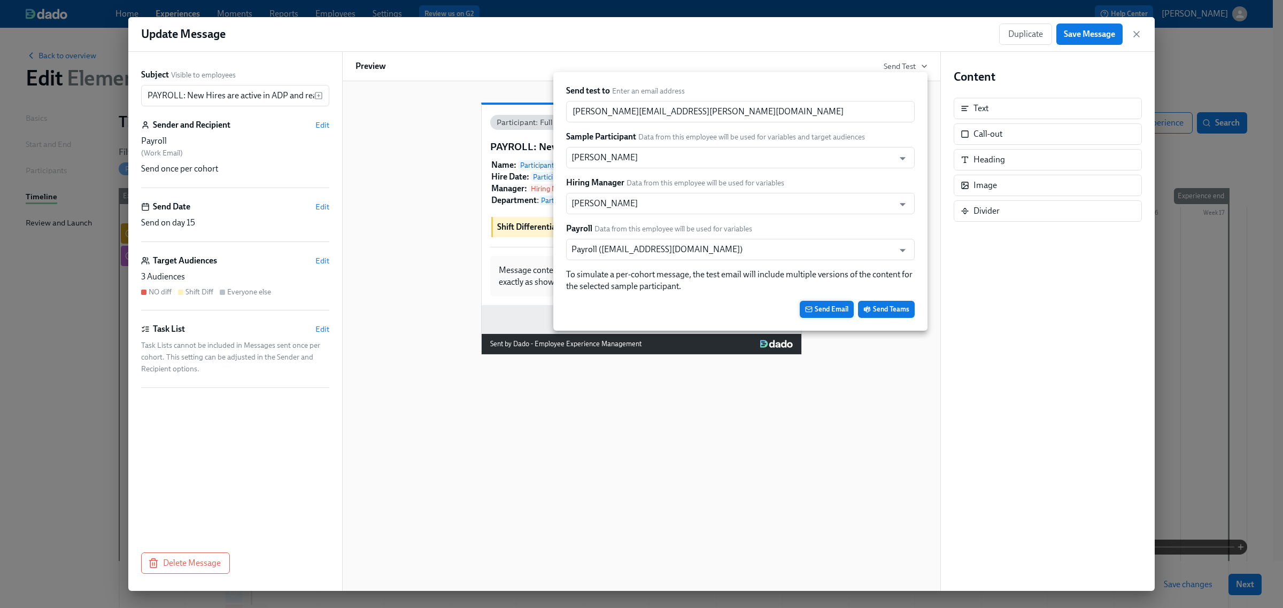
click at [827, 315] on button "Send Email" at bounding box center [827, 309] width 54 height 17
